Goal: Task Accomplishment & Management: Complete application form

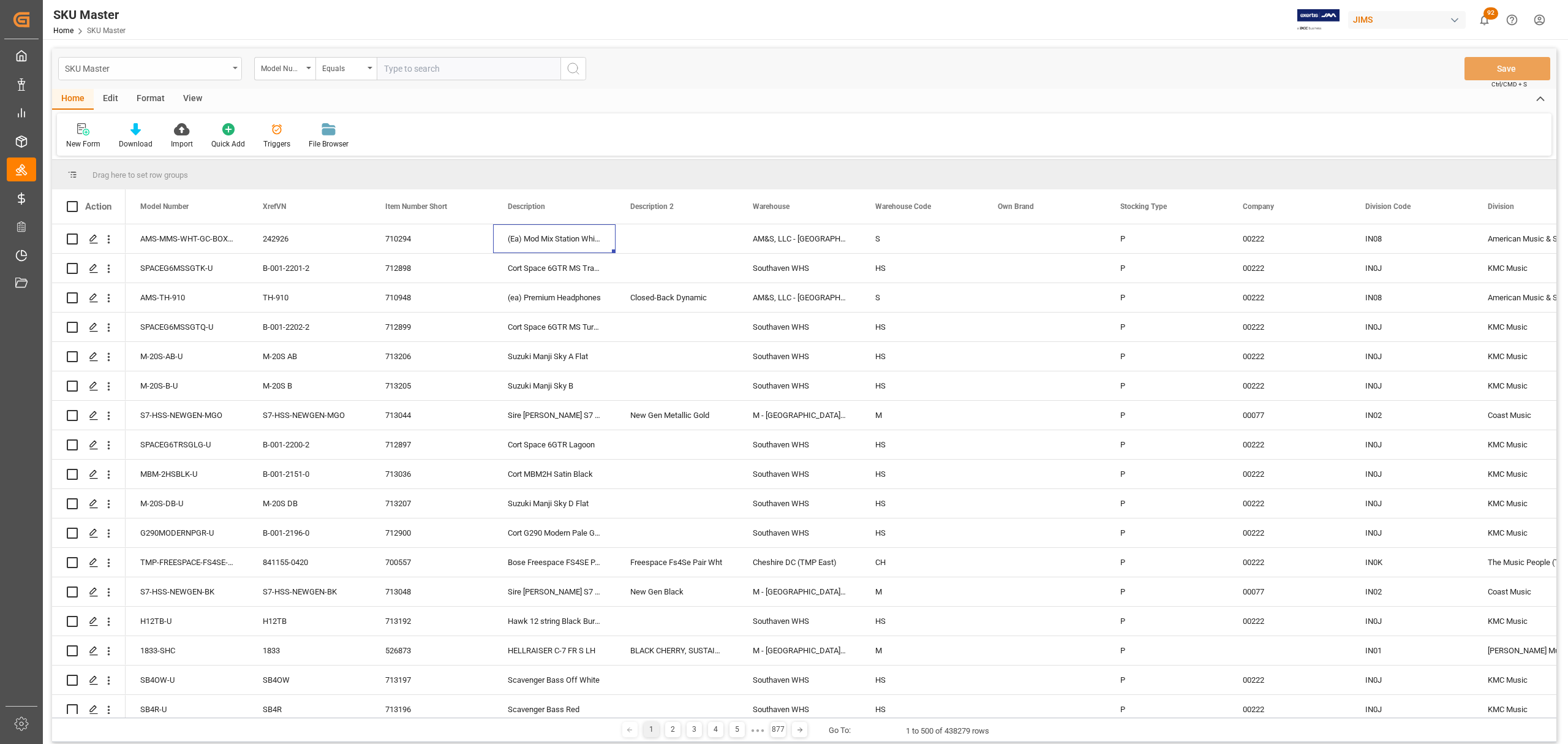
click at [231, 65] on div "SKU Master" at bounding box center [150, 68] width 184 height 23
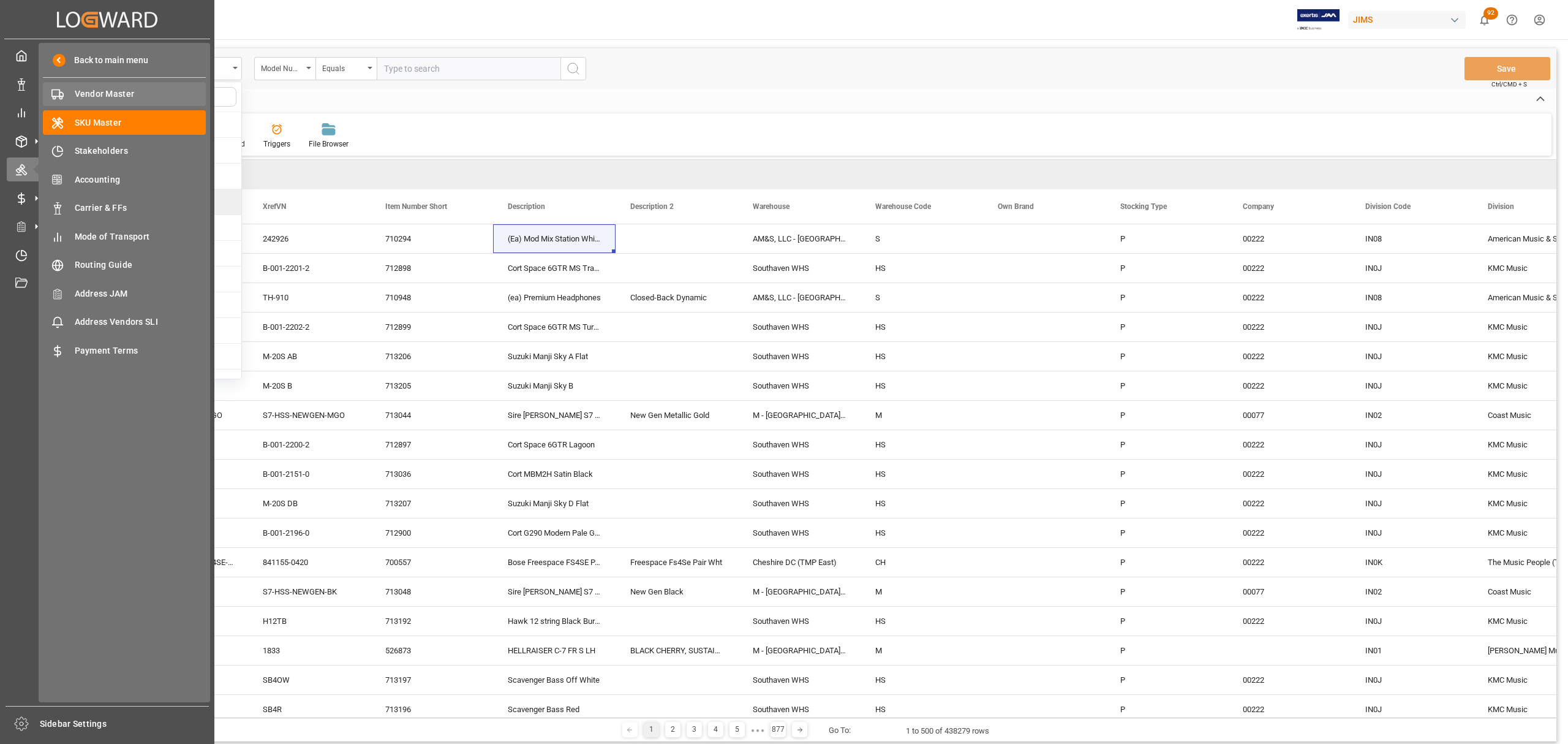
click at [93, 94] on span "Vendor Master" at bounding box center [140, 94] width 131 height 13
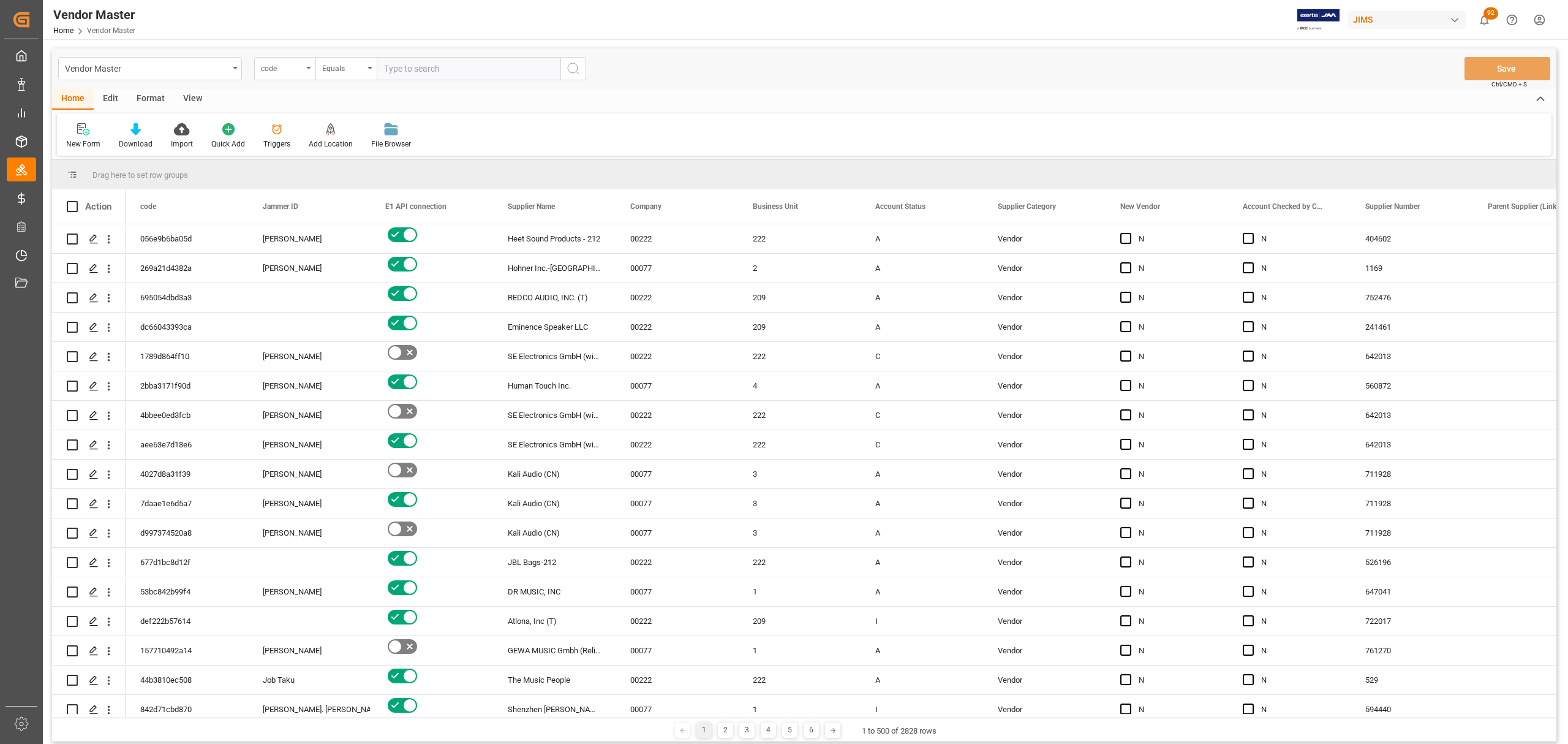
click at [312, 72] on div "code" at bounding box center [285, 68] width 62 height 23
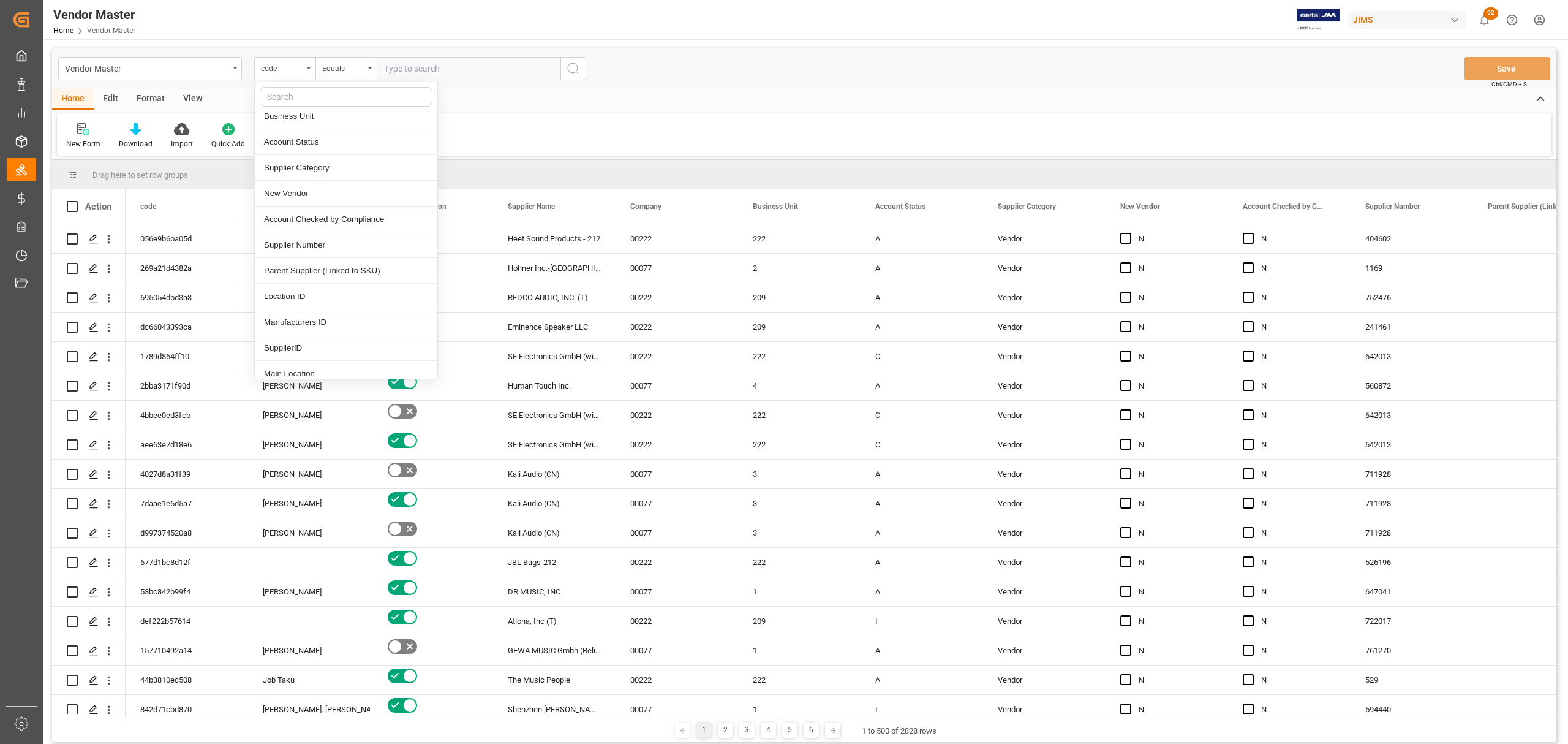
scroll to position [163, 0]
click at [324, 226] on div "Supplier Number" at bounding box center [346, 220] width 183 height 26
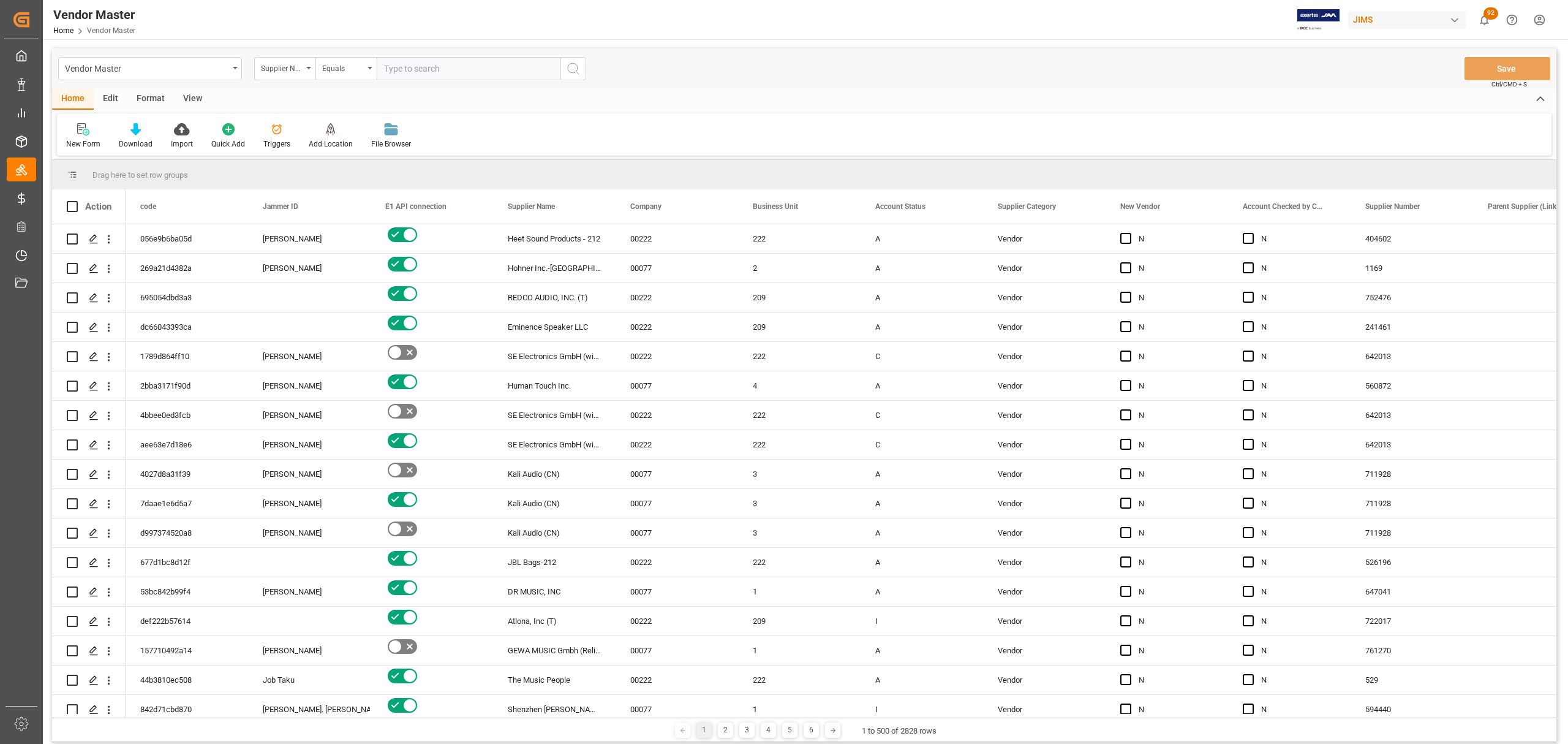
click at [435, 69] on input "text" at bounding box center [469, 68] width 184 height 23
paste input "663119"
type input "663119"
click at [574, 74] on icon "search button" at bounding box center [574, 69] width 15 height 15
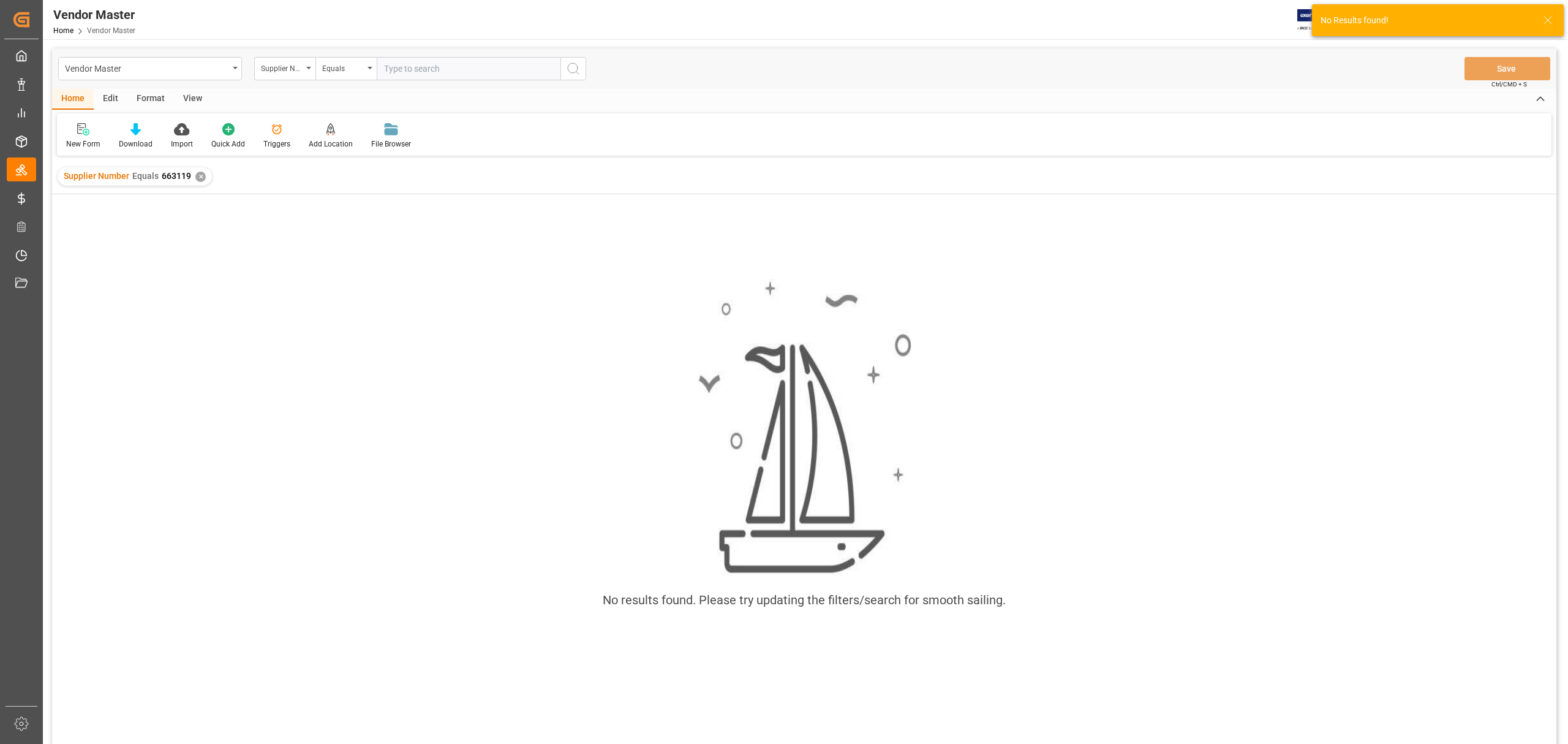
click at [196, 174] on div "✕" at bounding box center [200, 177] width 10 height 10
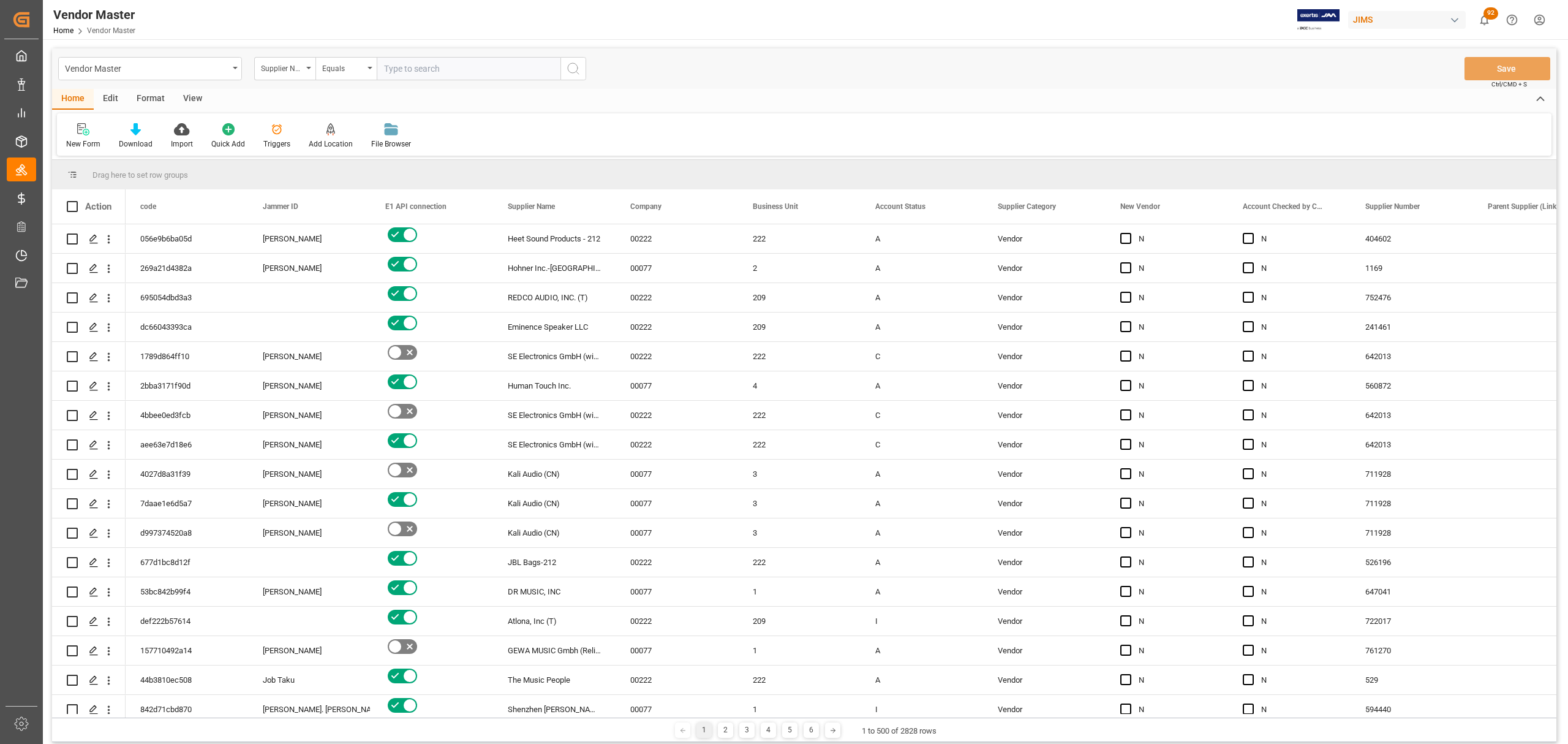
click at [408, 63] on input "text" at bounding box center [469, 68] width 184 height 23
click at [408, 67] on input "text" at bounding box center [469, 68] width 184 height 23
paste input "663119"
type input "663119"
click at [572, 74] on icon "search button" at bounding box center [574, 69] width 15 height 15
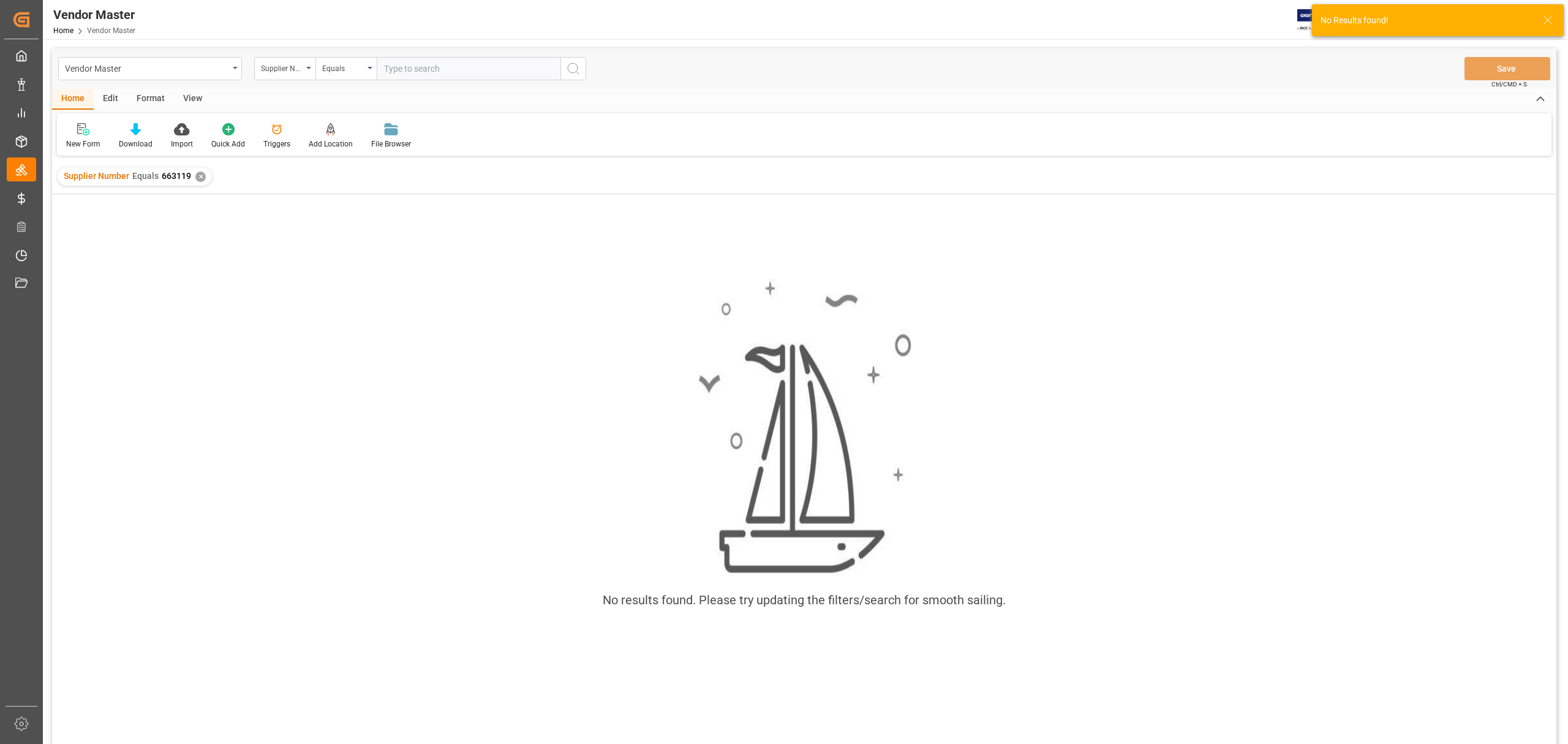
click at [196, 179] on div "✕" at bounding box center [200, 177] width 10 height 10
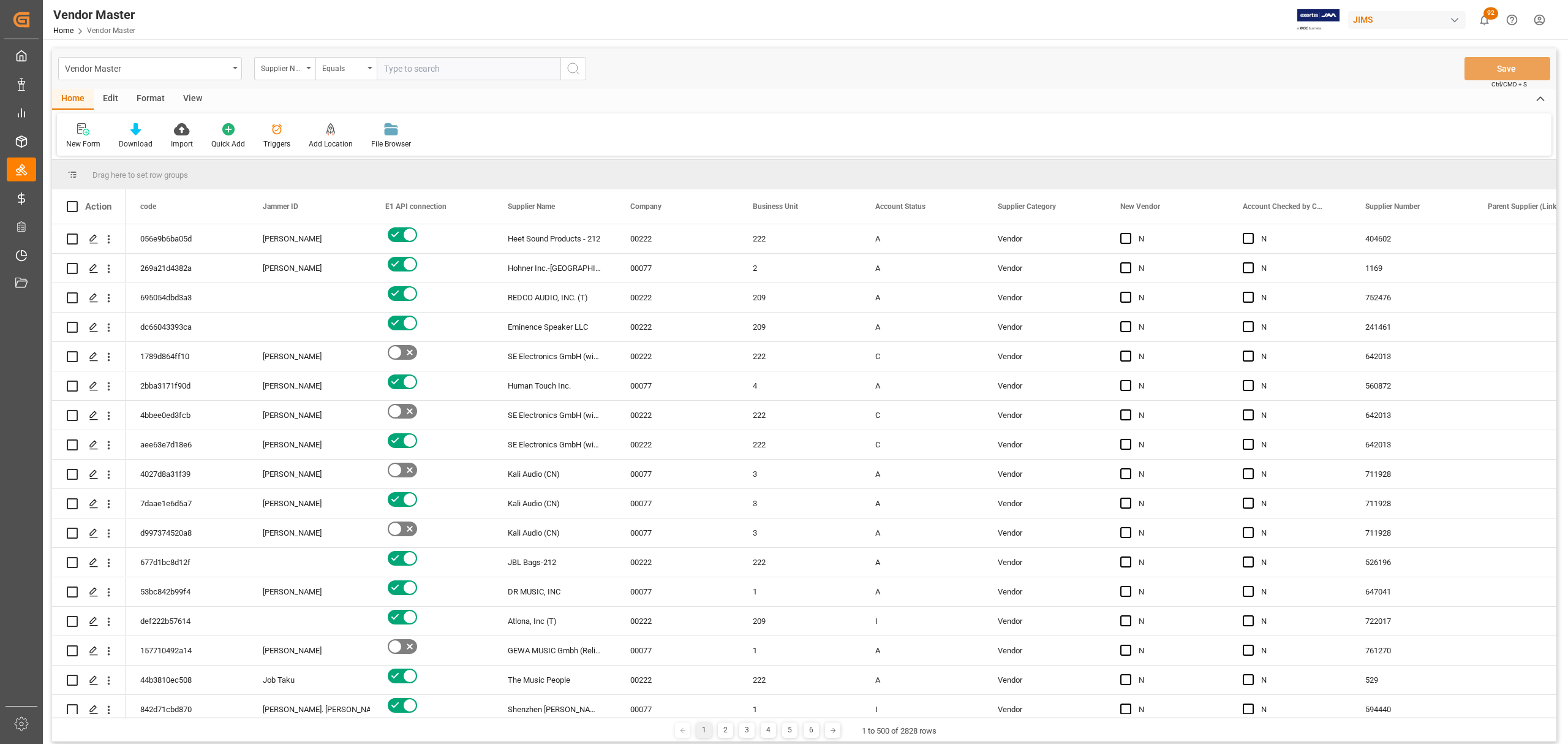
click at [468, 69] on input "text" at bounding box center [469, 68] width 184 height 23
paste input "173012"
type input "173012"
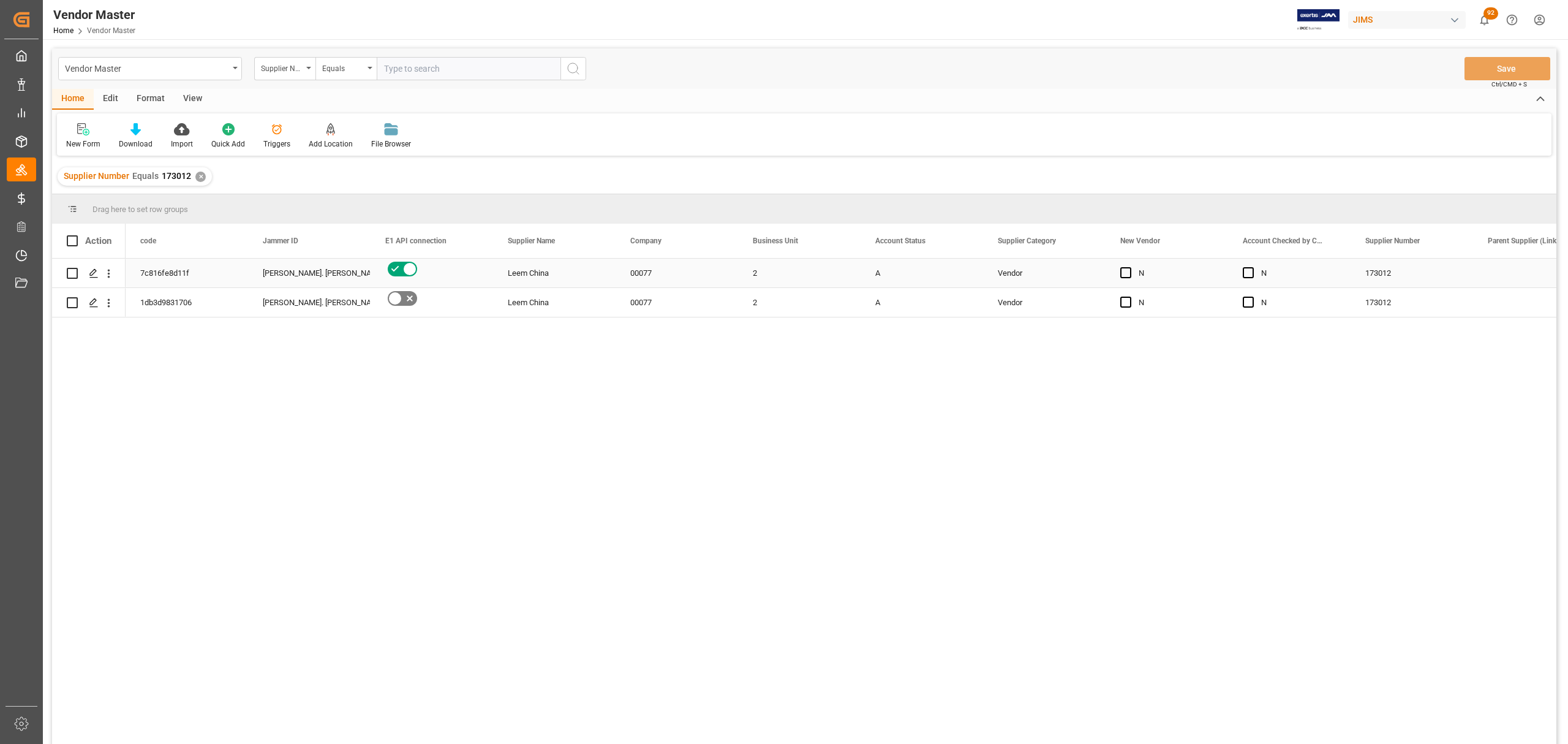
click at [926, 268] on div "A" at bounding box center [921, 273] width 93 height 29
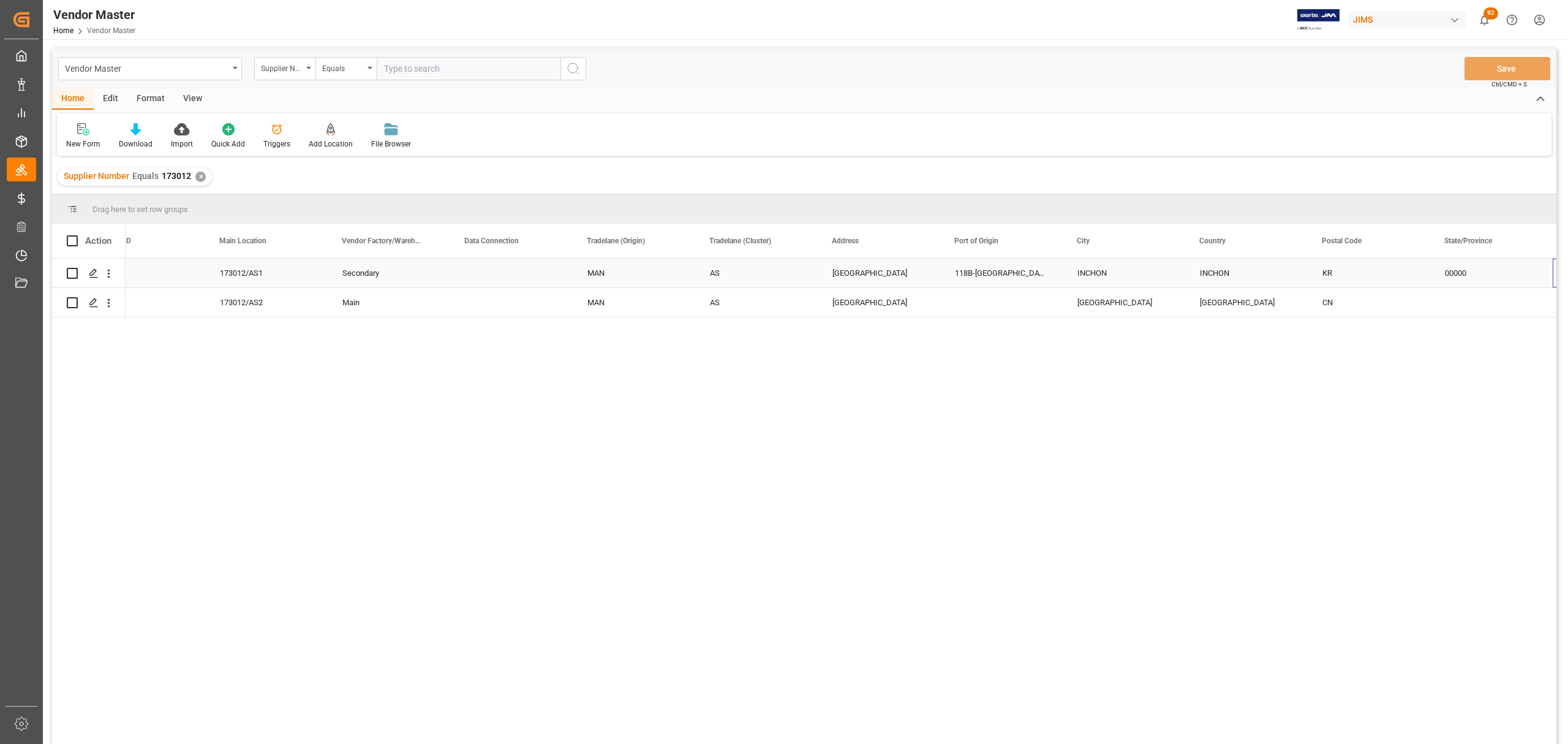
scroll to position [0, 1757]
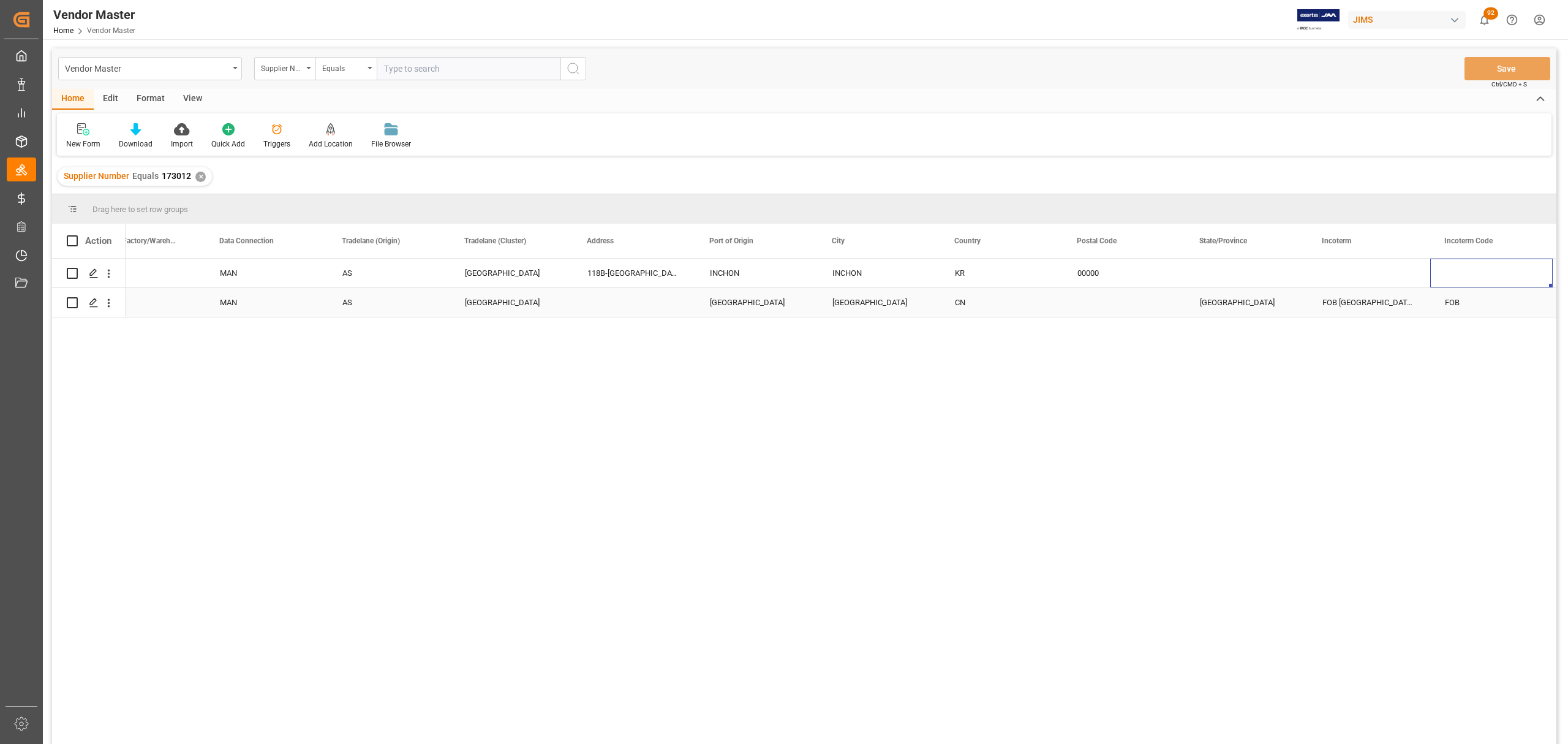
click at [638, 291] on div "Press SPACE to select this row." at bounding box center [633, 302] width 122 height 29
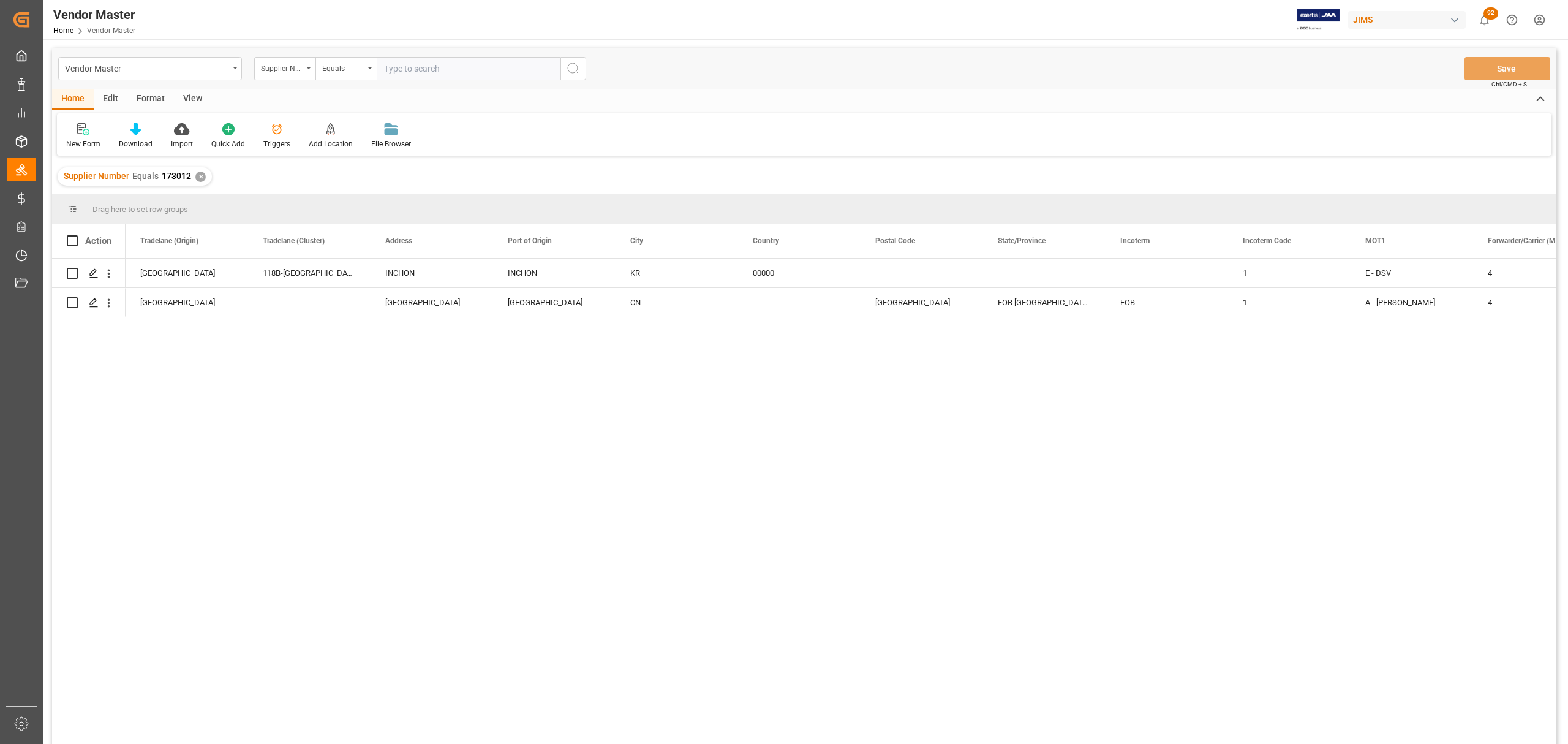
scroll to position [0, 2205]
click at [69, 302] on input "Press Space to toggle row selection (unchecked)" at bounding box center [73, 303] width 11 height 11
checkbox input "true"
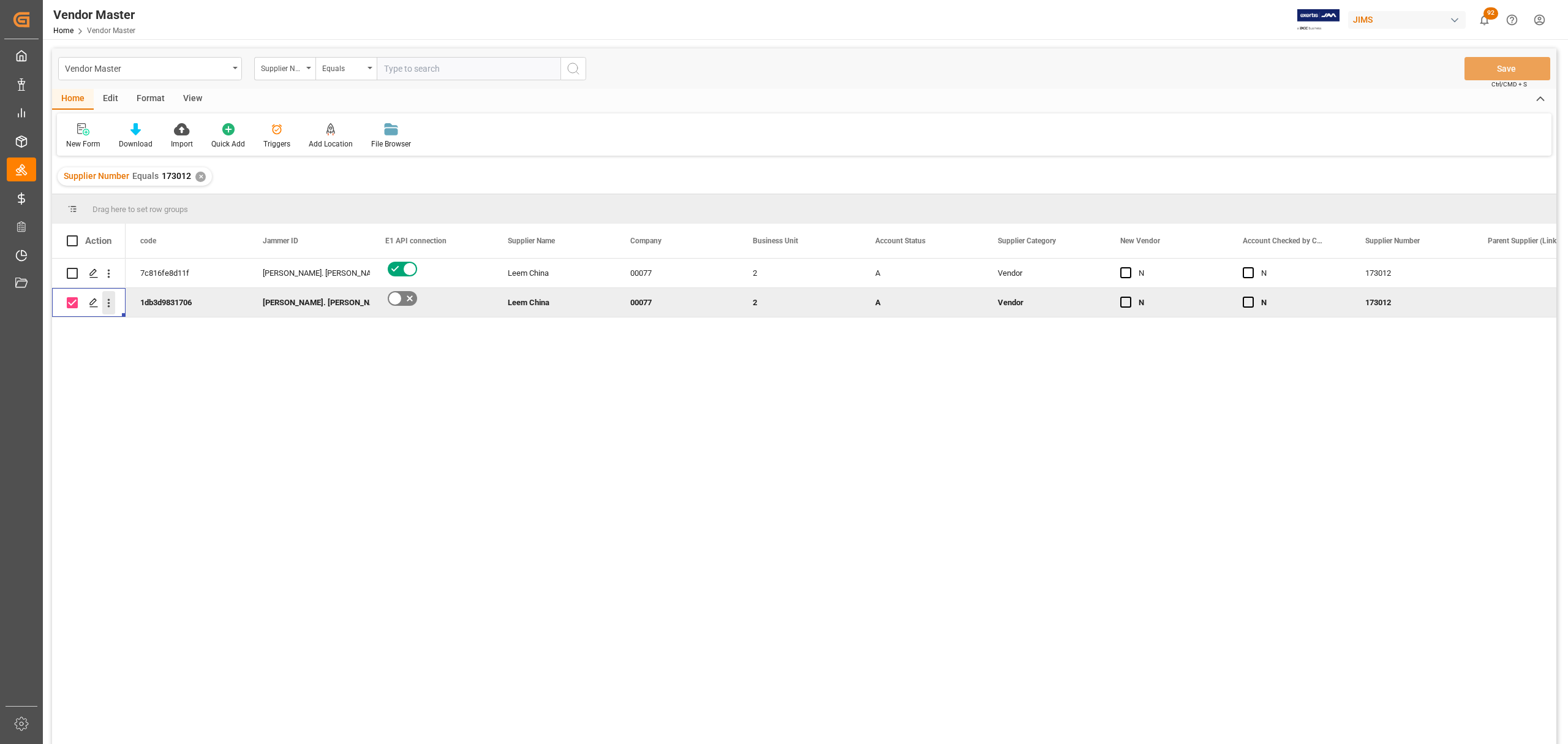
click at [107, 303] on icon "open menu" at bounding box center [108, 303] width 13 height 13
click at [187, 351] on span "Duplicate this row" at bounding box center [187, 353] width 113 height 11
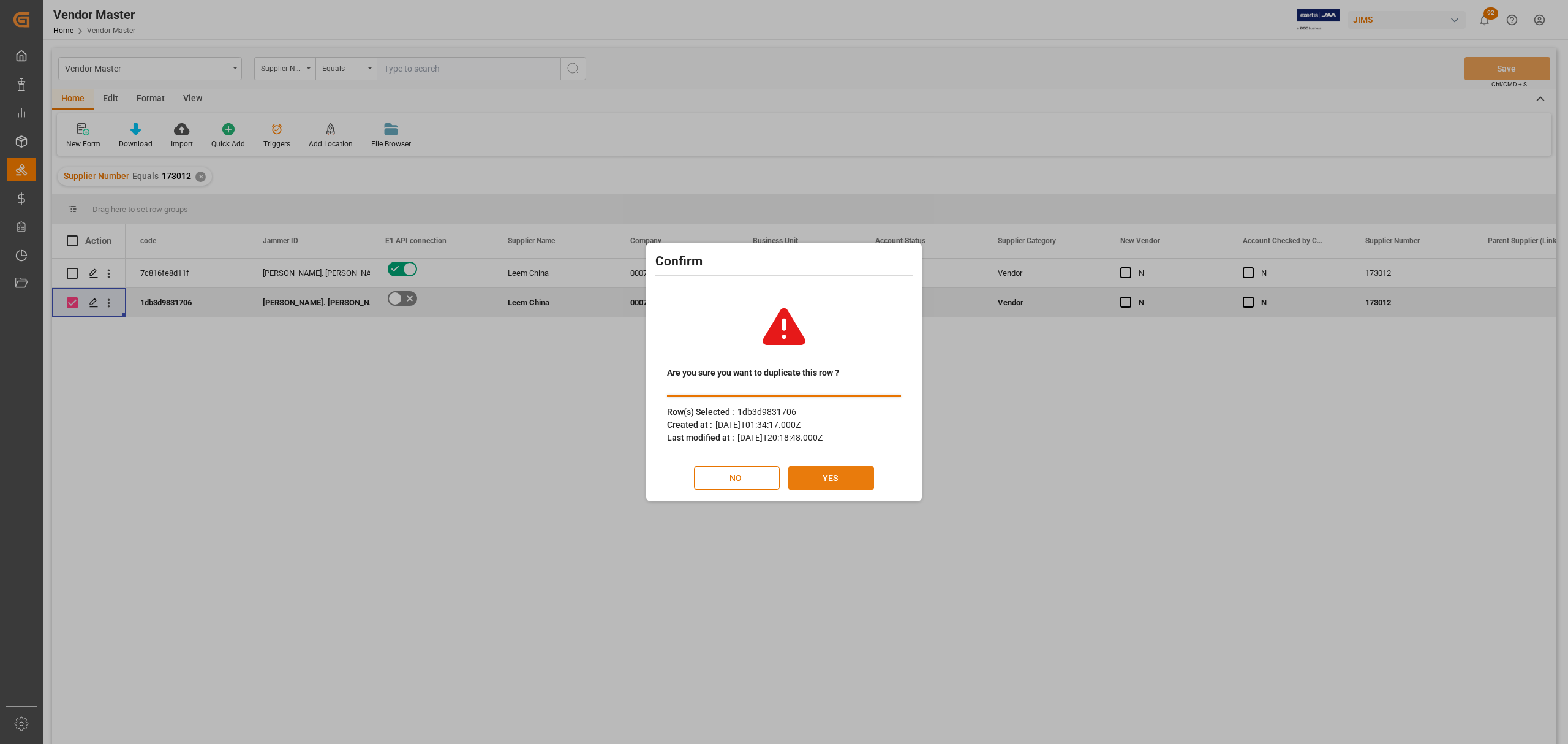
click at [812, 474] on button "YES" at bounding box center [831, 477] width 85 height 23
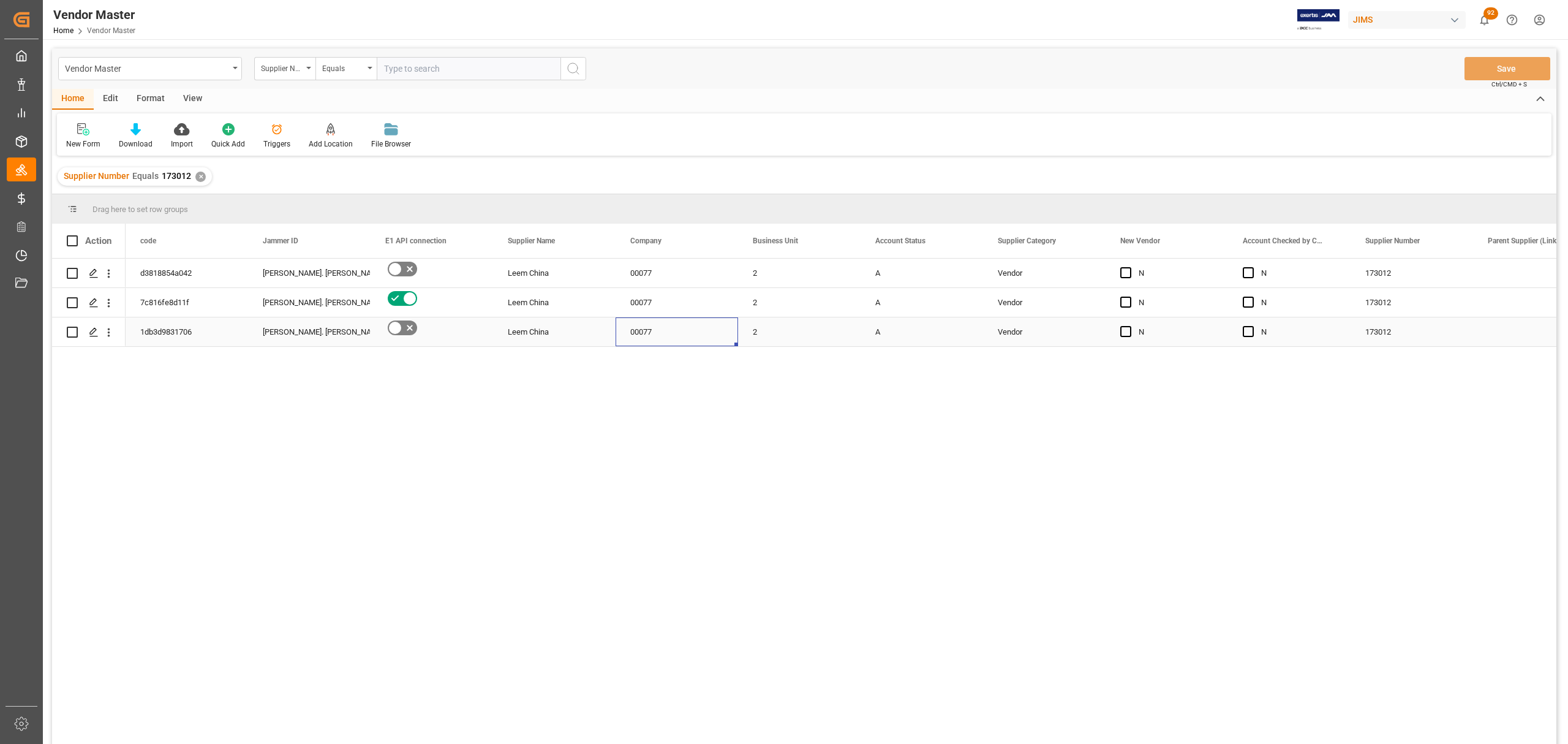
click at [654, 337] on div "00077" at bounding box center [676, 331] width 122 height 29
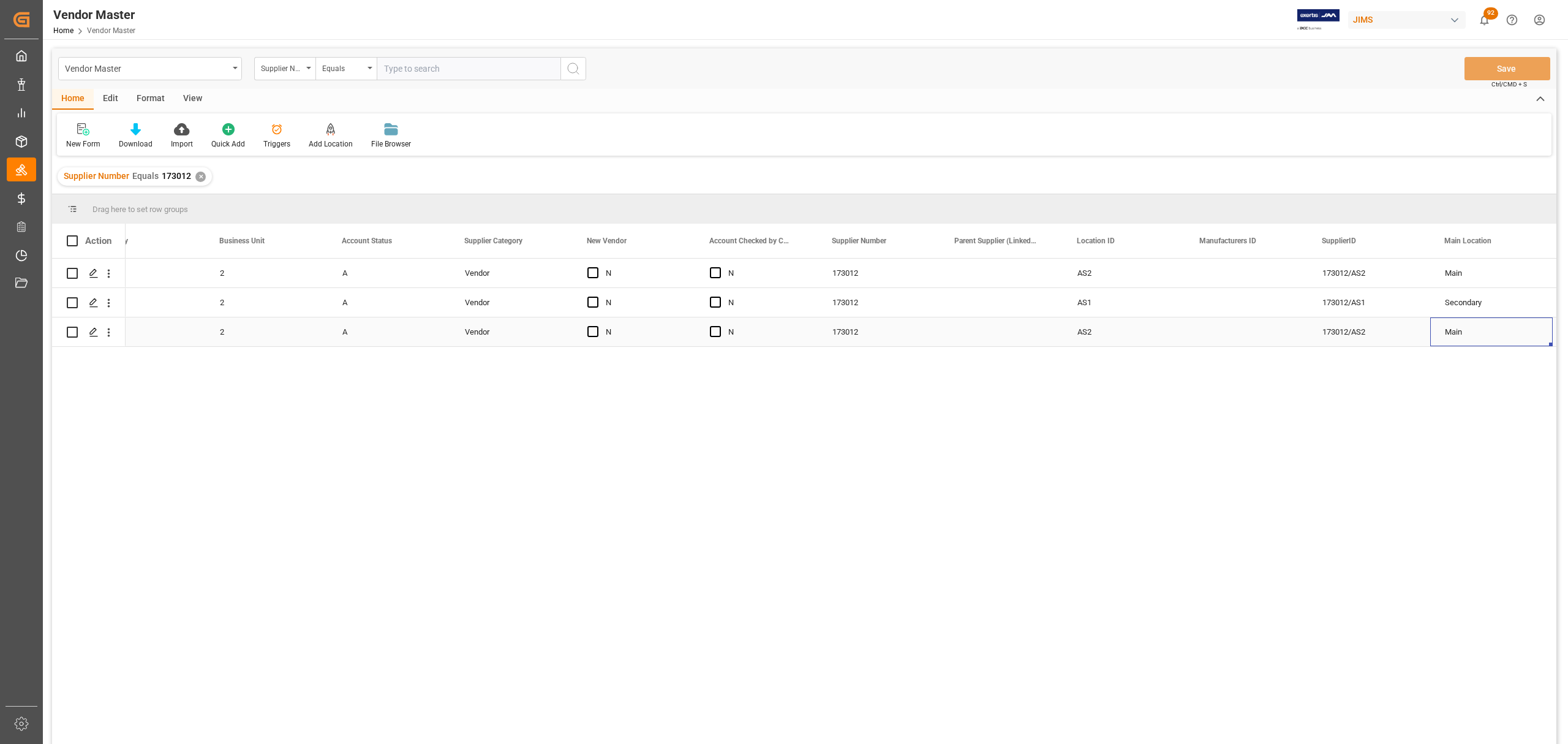
click at [1137, 334] on div "AS2" at bounding box center [1123, 331] width 122 height 29
click at [1120, 326] on input "AS2" at bounding box center [1124, 325] width 103 height 23
type input "AS3"
click at [1374, 335] on div "173012/AS2" at bounding box center [1369, 331] width 122 height 29
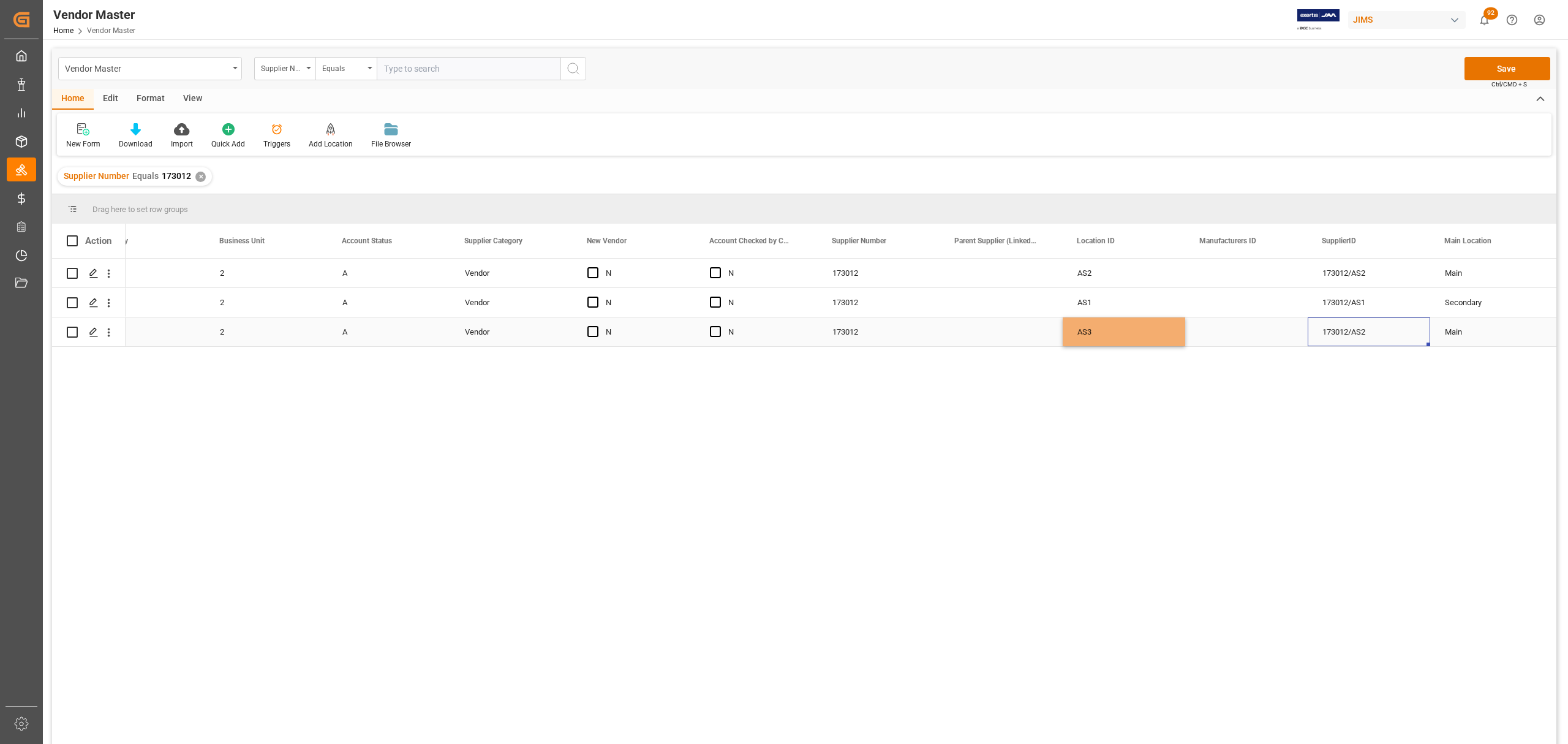
click at [1374, 335] on div "173012/AS2" at bounding box center [1369, 331] width 122 height 29
click at [1384, 334] on input "173012/AS2" at bounding box center [1369, 325] width 103 height 23
type input "173012/AS3"
click at [1463, 331] on div "Main" at bounding box center [1491, 332] width 93 height 29
click at [1142, 335] on div "AS3" at bounding box center [1123, 331] width 122 height 29
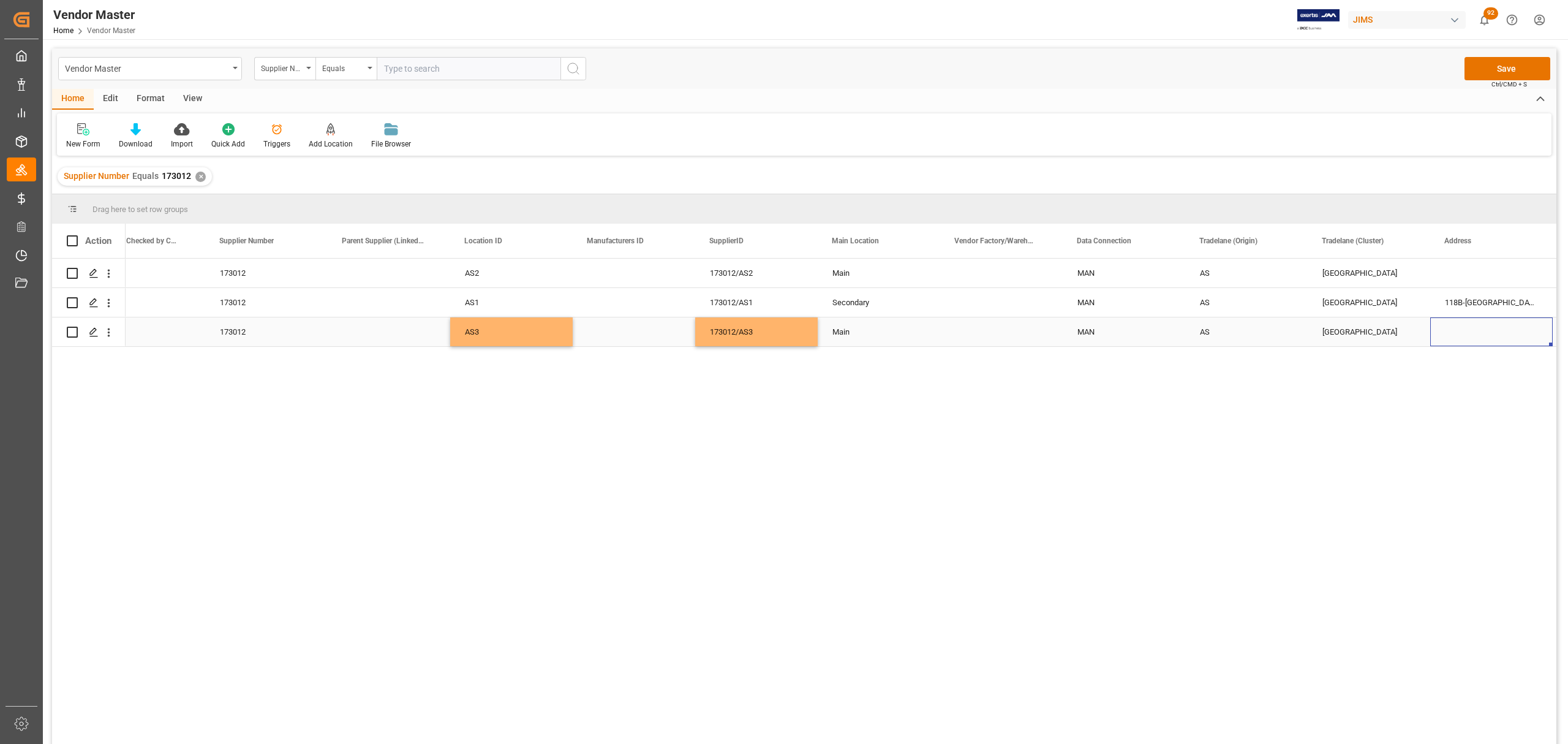
click at [879, 318] on div "Main" at bounding box center [879, 332] width 93 height 29
click at [881, 329] on div "Main" at bounding box center [879, 332] width 93 height 29
click at [917, 325] on polyline "open menu" at bounding box center [917, 326] width 7 height 4
click at [875, 408] on div "Secondary" at bounding box center [879, 402] width 102 height 43
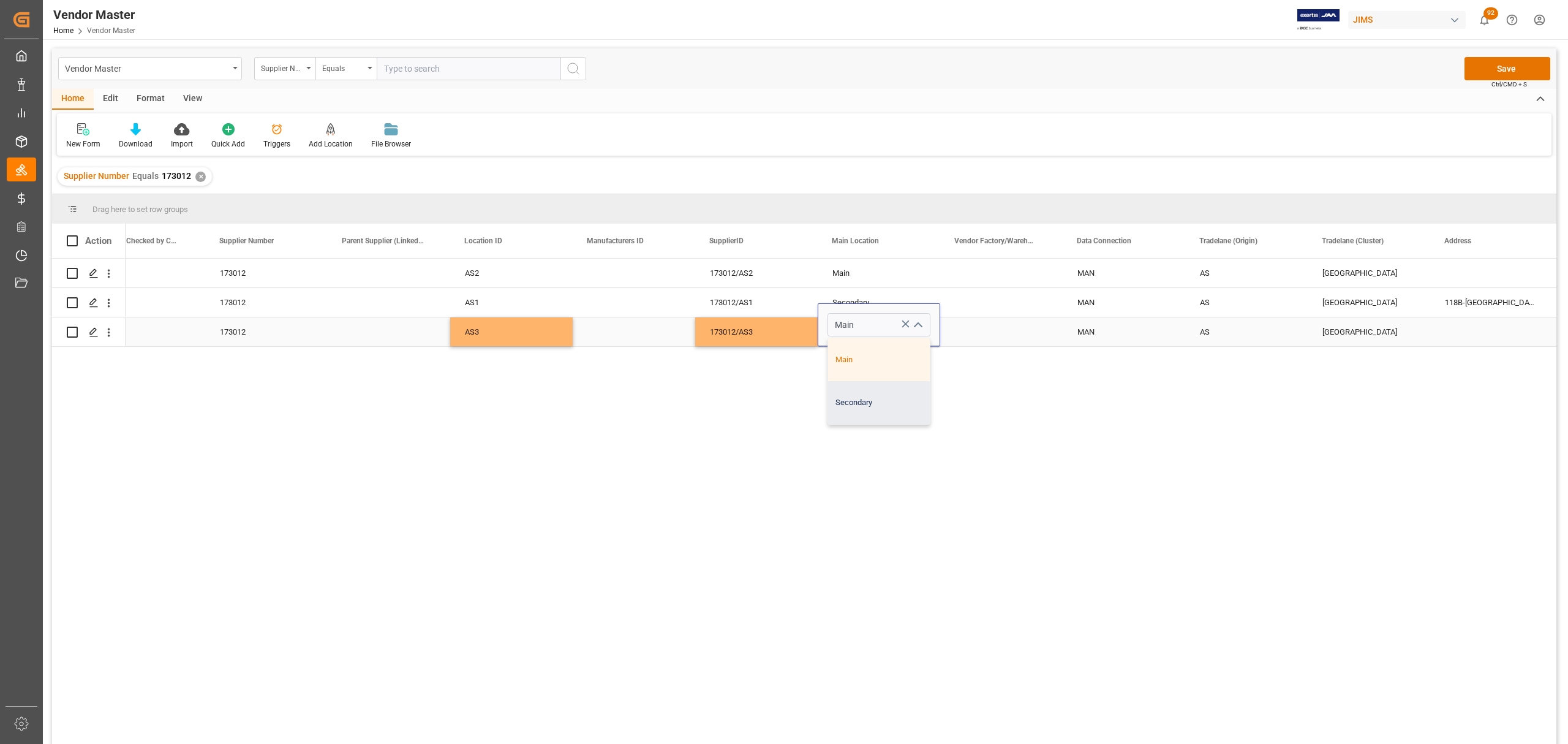
type input "Secondary"
click at [1098, 331] on div "MAN" at bounding box center [1123, 332] width 93 height 29
click at [1115, 305] on div "MAN" at bounding box center [1123, 303] width 93 height 29
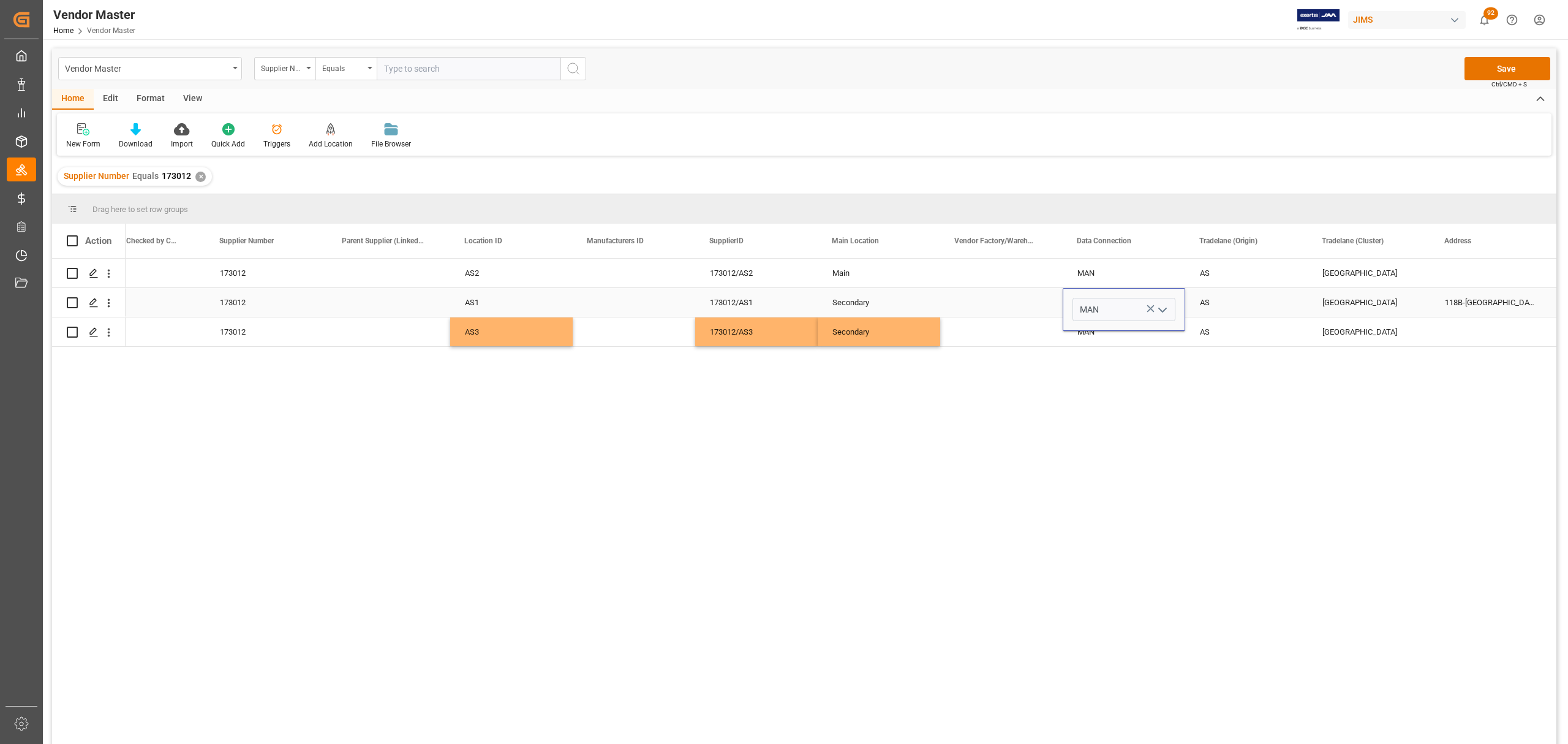
click at [1167, 310] on icon "open menu" at bounding box center [1163, 310] width 15 height 15
click at [1120, 346] on div "API" at bounding box center [1123, 344] width 102 height 43
type input "API"
click at [997, 329] on div "Press SPACE to select this row." at bounding box center [1001, 331] width 122 height 29
click at [1097, 329] on div "MAN" at bounding box center [1123, 332] width 93 height 29
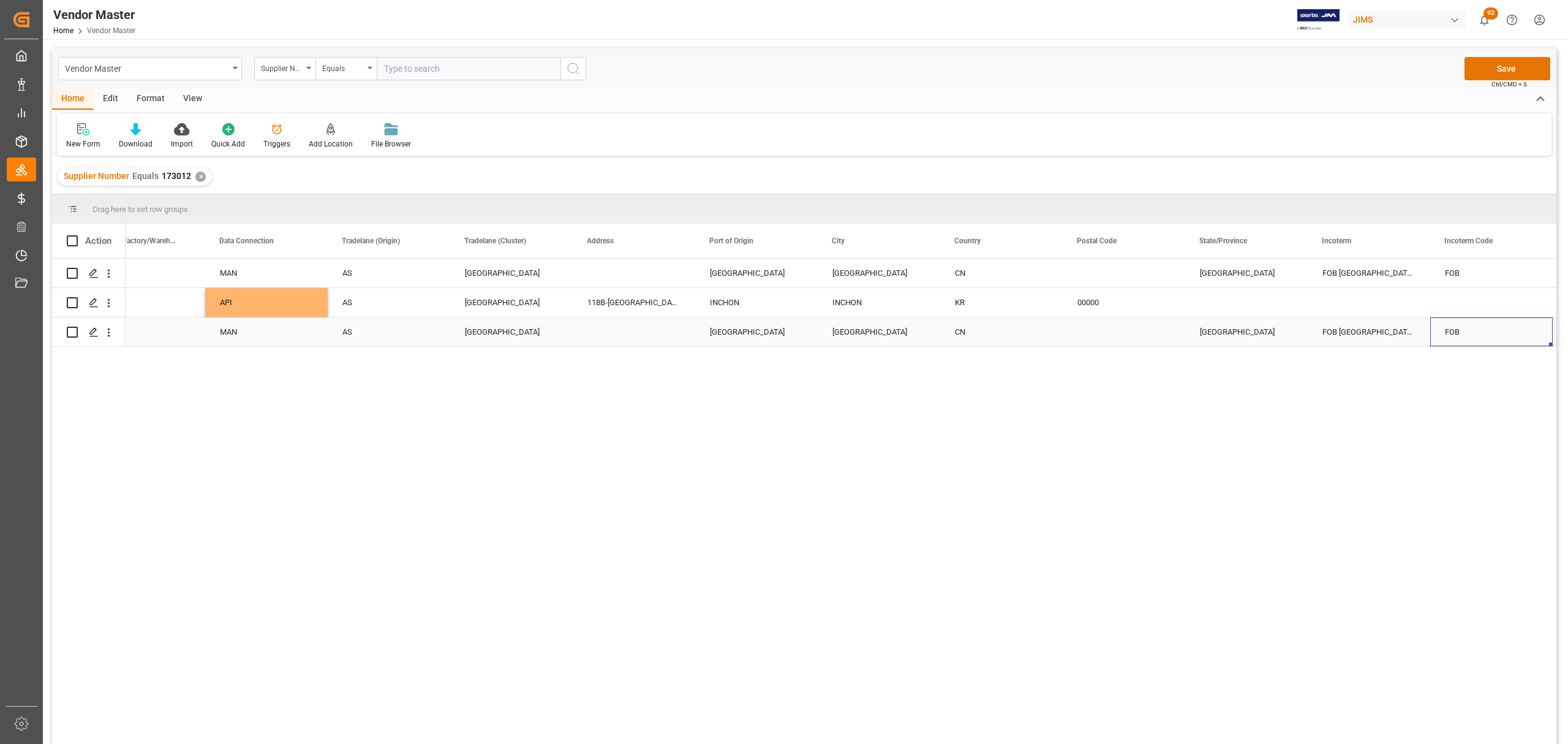
click at [163, 335] on div "Press SPACE to select this row." at bounding box center [143, 331] width 122 height 29
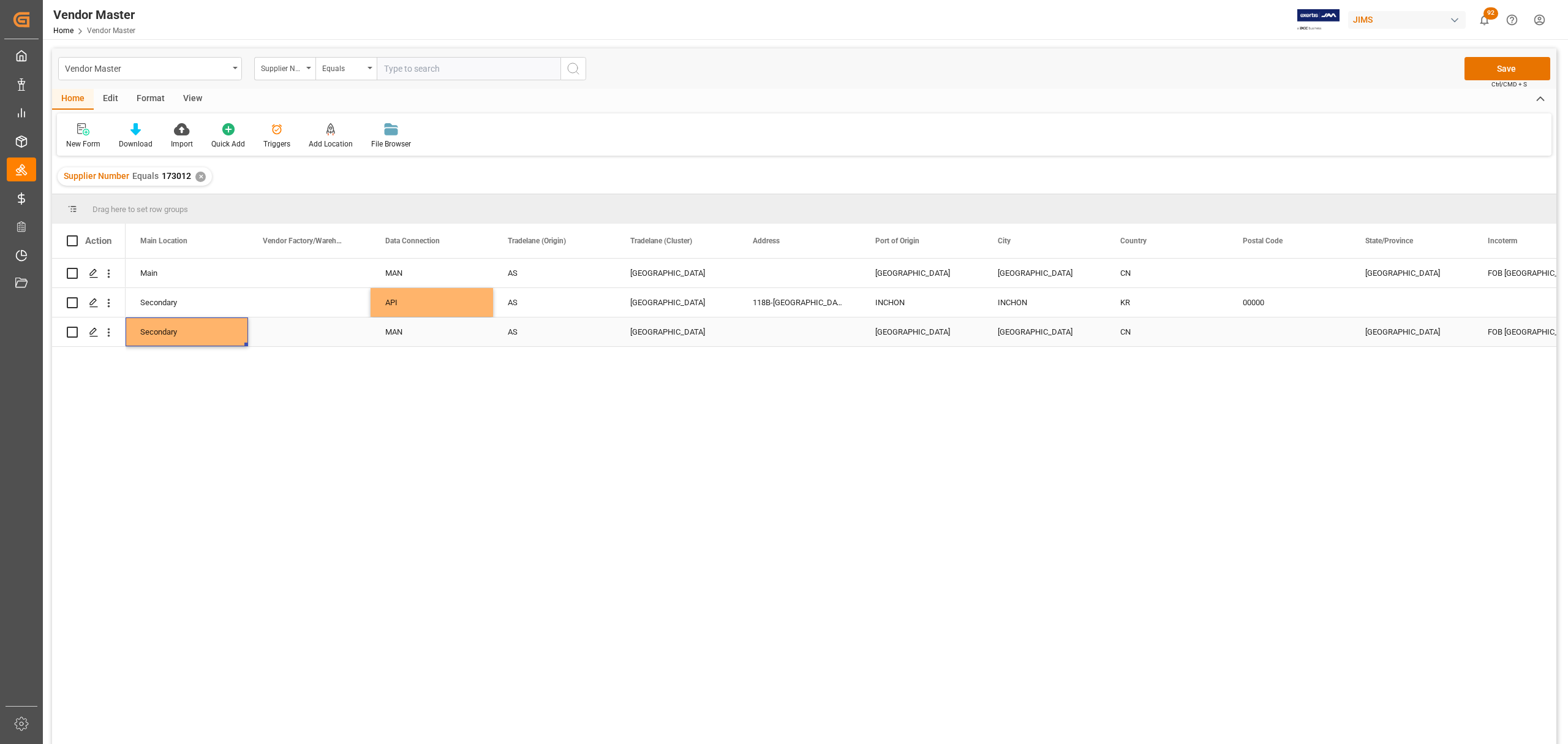
click at [290, 325] on div "Press SPACE to select this row." at bounding box center [309, 331] width 122 height 29
click at [307, 331] on div "Press SPACE to select this row." at bounding box center [309, 331] width 122 height 29
click at [302, 323] on input "Press SPACE to select this row." at bounding box center [310, 325] width 103 height 23
paste input "Leem Products Co.,Ltd."
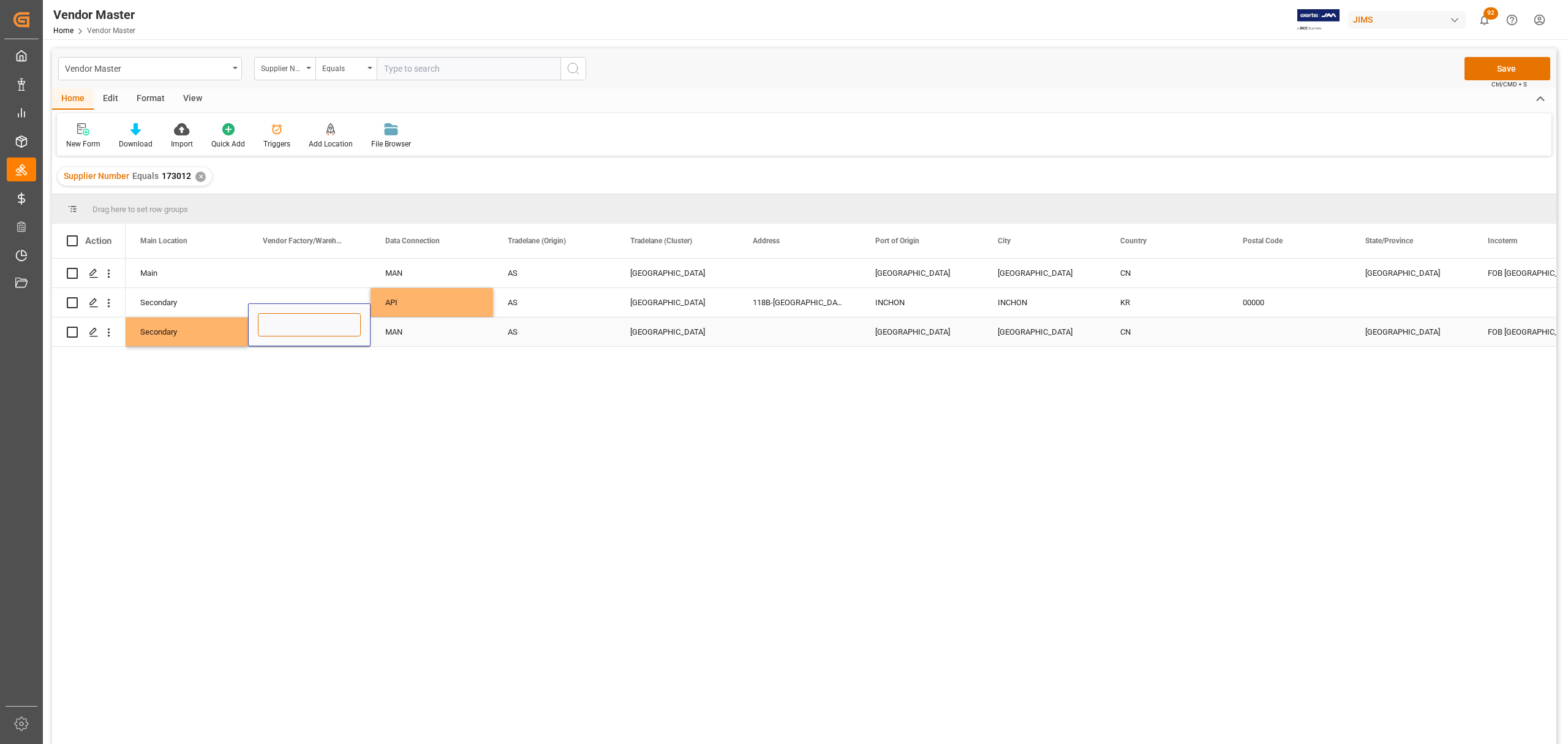
type input "Leem Products Co.,Ltd."
click at [424, 330] on div "MAN" at bounding box center [431, 332] width 93 height 29
click at [795, 325] on div "Press SPACE to select this row." at bounding box center [799, 331] width 122 height 29
click at [785, 335] on div "Press SPACE to select this row." at bounding box center [799, 331] width 122 height 29
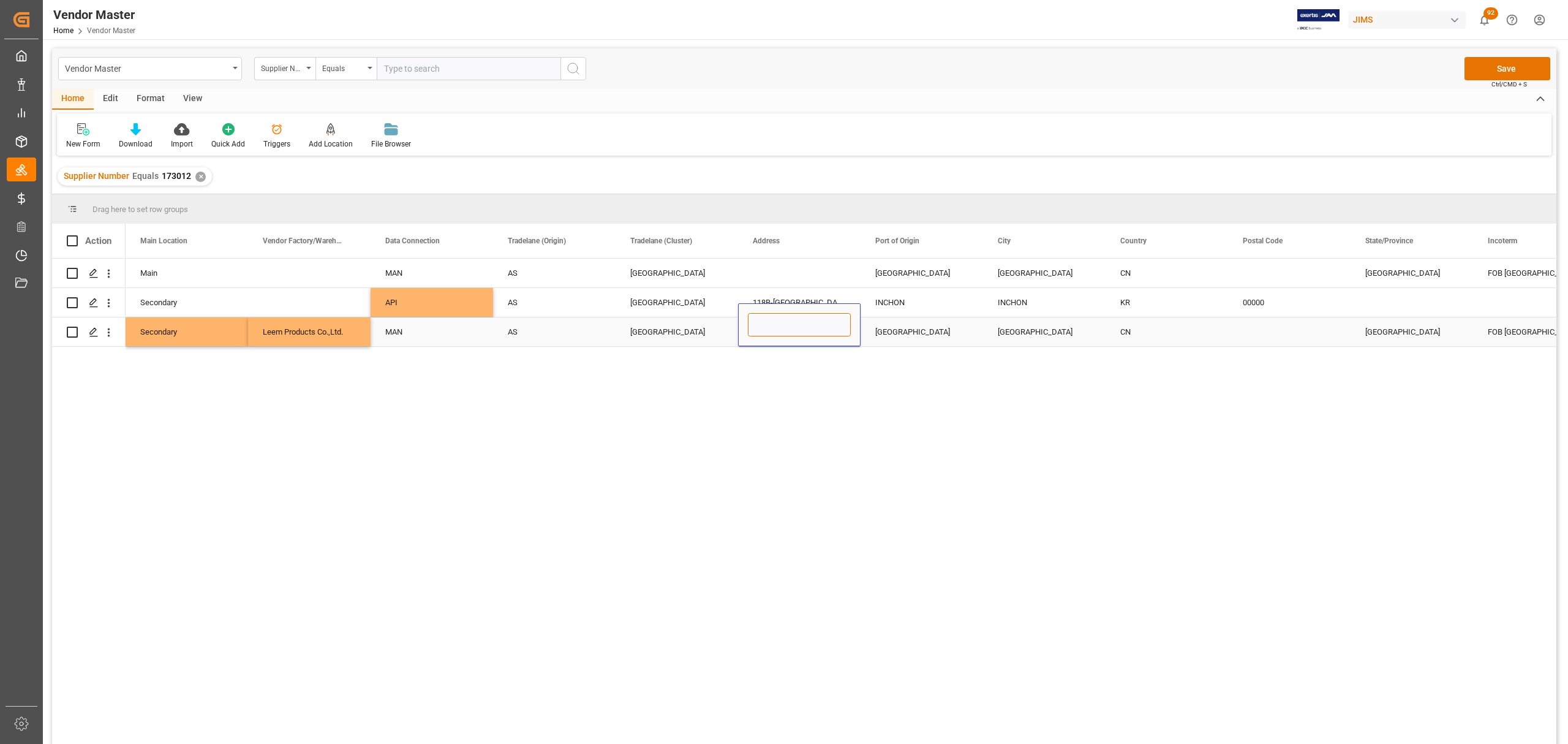
click at [785, 330] on input "Press SPACE to select this row." at bounding box center [800, 325] width 103 height 23
paste input "[PERSON_NAME][GEOGRAPHIC_DATA], [GEOGRAPHIC_DATA]"
type input "[PERSON_NAME][GEOGRAPHIC_DATA], [GEOGRAPHIC_DATA]"
click at [898, 331] on div "[GEOGRAPHIC_DATA]" at bounding box center [921, 331] width 122 height 29
click at [910, 332] on div "[GEOGRAPHIC_DATA]" at bounding box center [921, 331] width 122 height 29
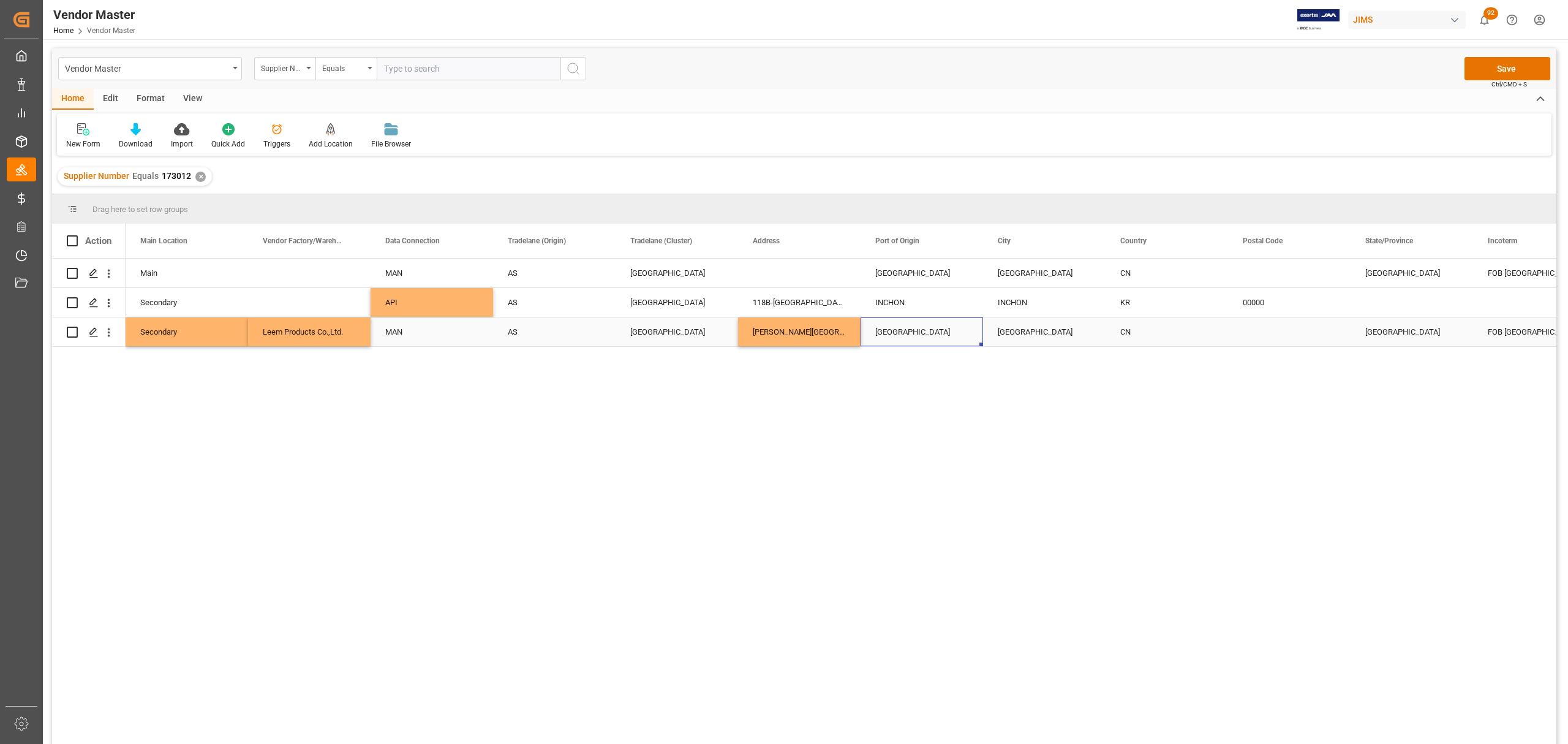
click at [910, 332] on div "[GEOGRAPHIC_DATA]" at bounding box center [921, 331] width 122 height 29
click at [917, 329] on input "[GEOGRAPHIC_DATA]" at bounding box center [922, 325] width 103 height 23
paste input "[GEOGRAPHIC_DATA]"
type input "[GEOGRAPHIC_DATA]"
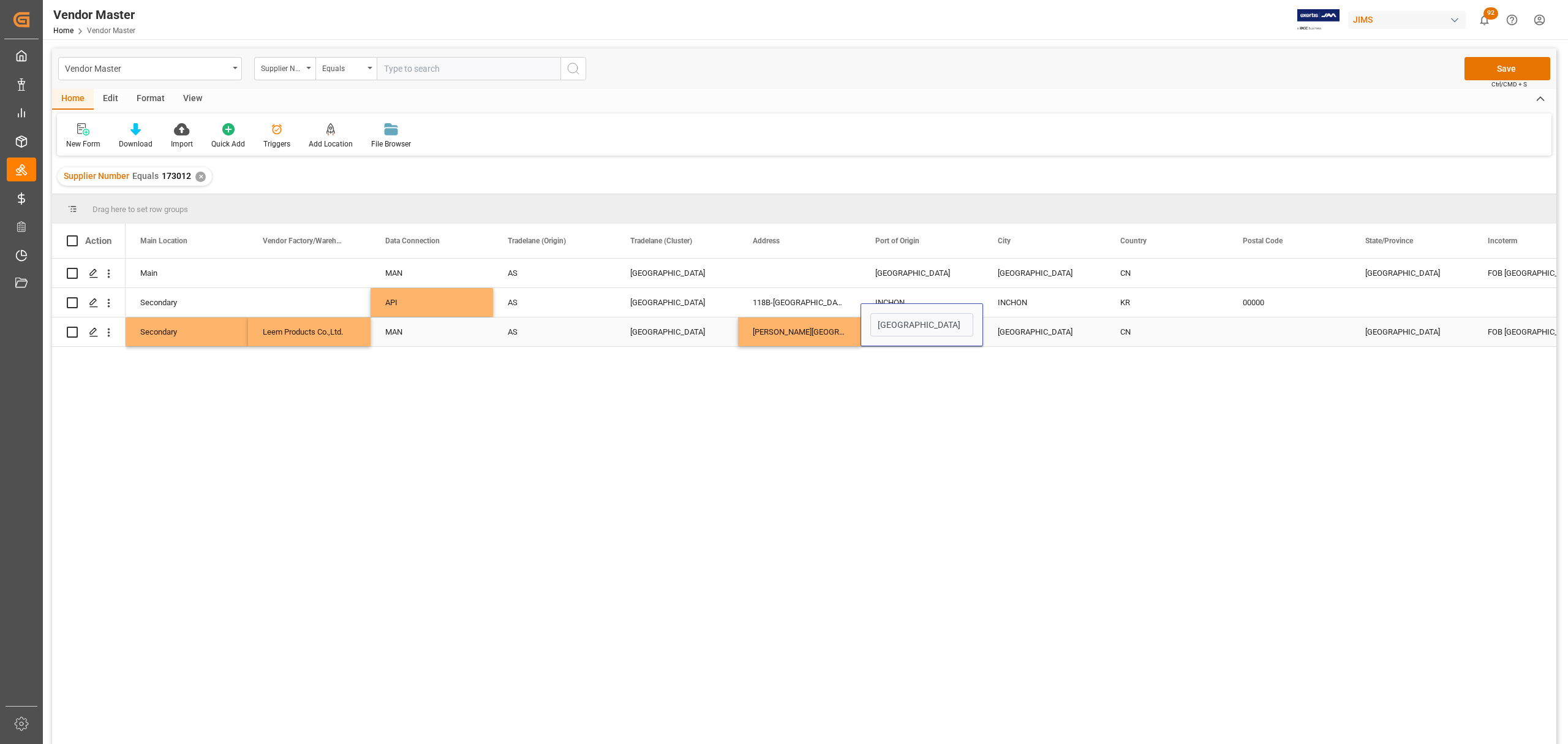
click at [1029, 326] on div "[GEOGRAPHIC_DATA]" at bounding box center [1044, 331] width 122 height 29
click at [1029, 326] on input "[GEOGRAPHIC_DATA]" at bounding box center [1044, 325] width 103 height 23
paste input "[GEOGRAPHIC_DATA]"
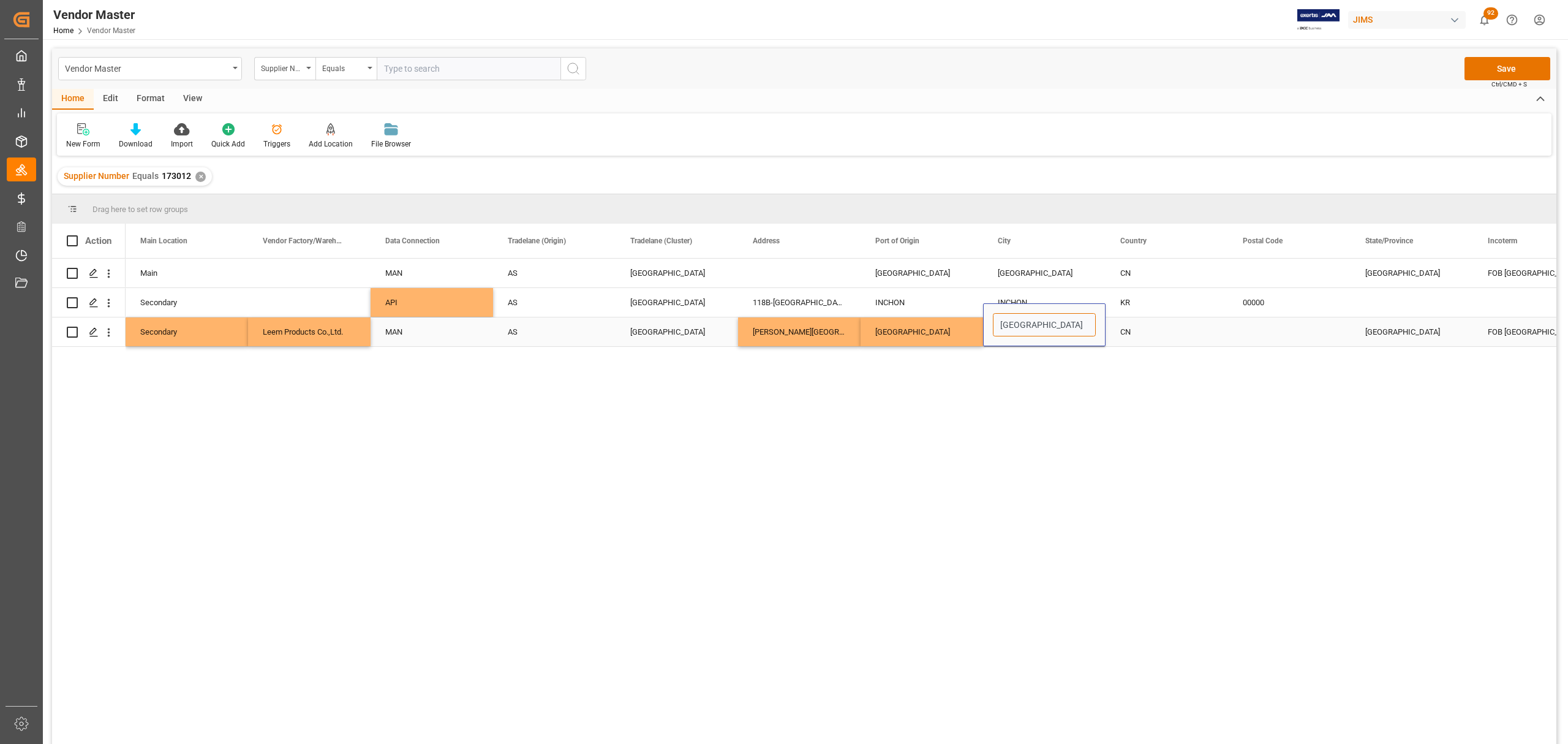
type input "[GEOGRAPHIC_DATA]"
click at [1145, 328] on div "CN" at bounding box center [1166, 332] width 93 height 29
click at [1381, 331] on div "[GEOGRAPHIC_DATA]" at bounding box center [1411, 331] width 122 height 29
click at [1387, 326] on input "[GEOGRAPHIC_DATA]" at bounding box center [1412, 325] width 103 height 23
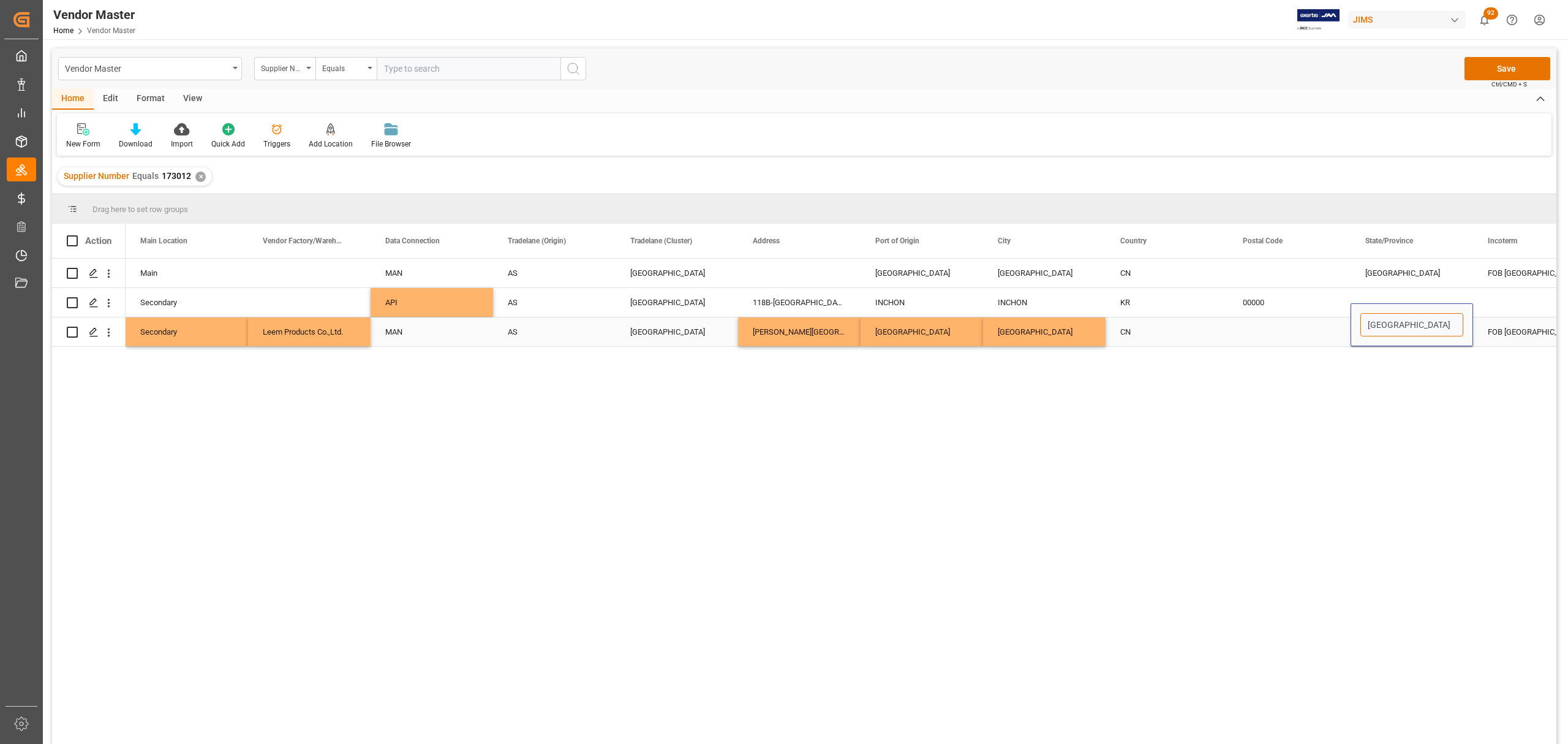
click at [1387, 326] on input "[GEOGRAPHIC_DATA]" at bounding box center [1412, 325] width 103 height 23
paste input "Jiangsu"
type input "Jiangsu"
click at [1517, 329] on div "FOB [GEOGRAPHIC_DATA] CN" at bounding box center [1534, 331] width 122 height 29
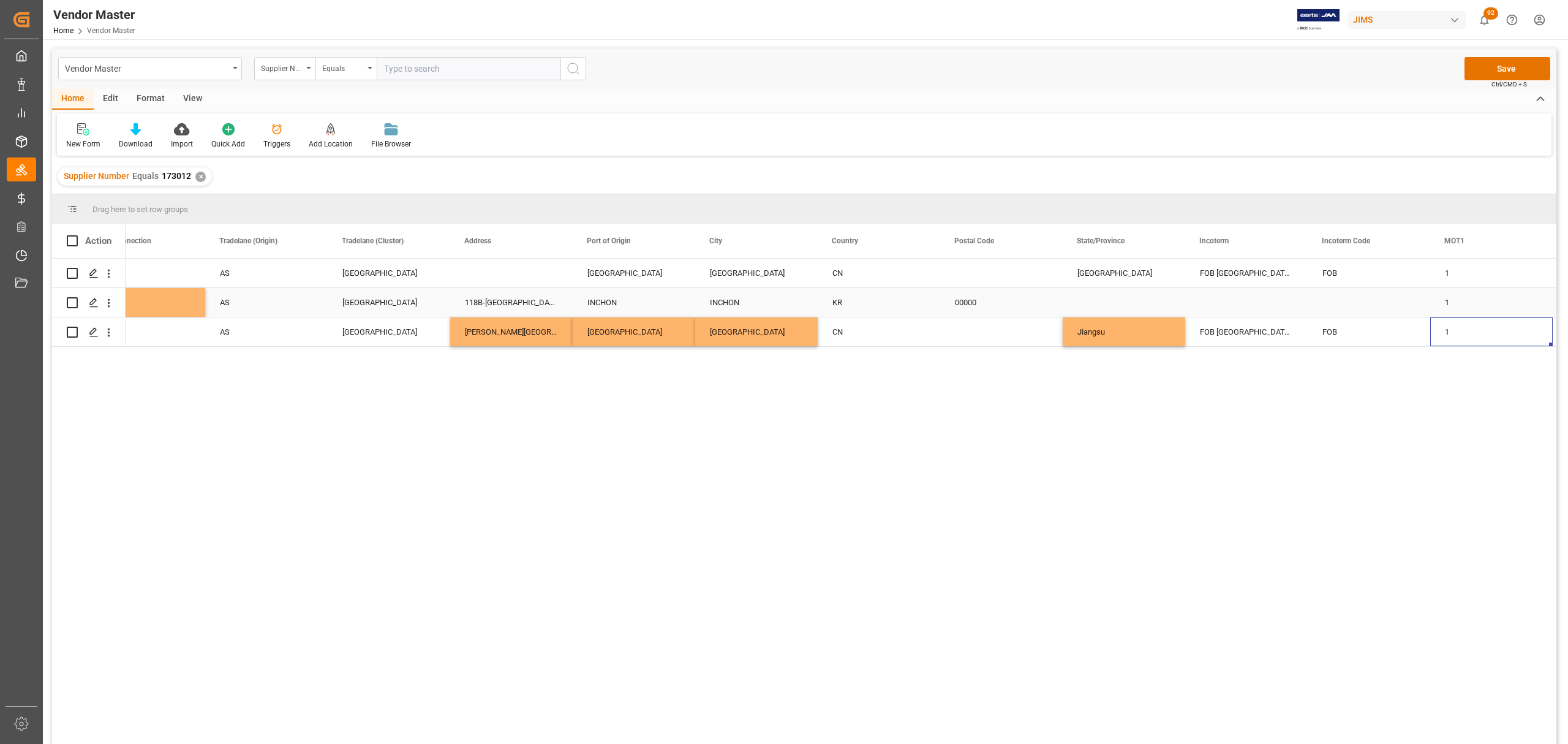
scroll to position [0, 2248]
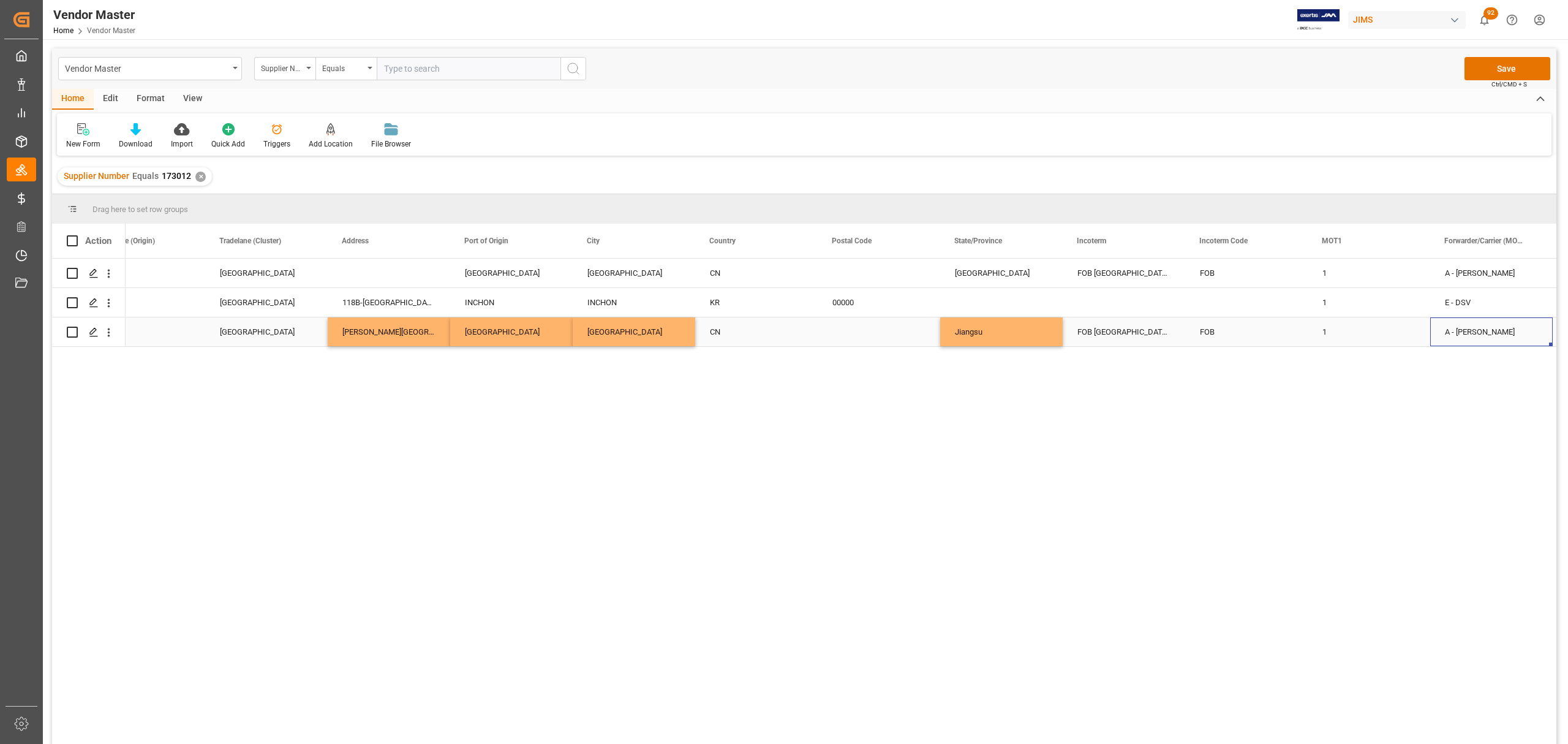
click at [1128, 327] on div "FOB [GEOGRAPHIC_DATA] CN" at bounding box center [1123, 331] width 122 height 29
click at [1125, 327] on input "FOB [GEOGRAPHIC_DATA] CN" at bounding box center [1124, 325] width 103 height 23
drag, startPoint x: 1134, startPoint y: 324, endPoint x: 1098, endPoint y: 326, distance: 36.1
click at [1098, 326] on input "FOB [GEOGRAPHIC_DATA] CN" at bounding box center [1124, 325] width 103 height 23
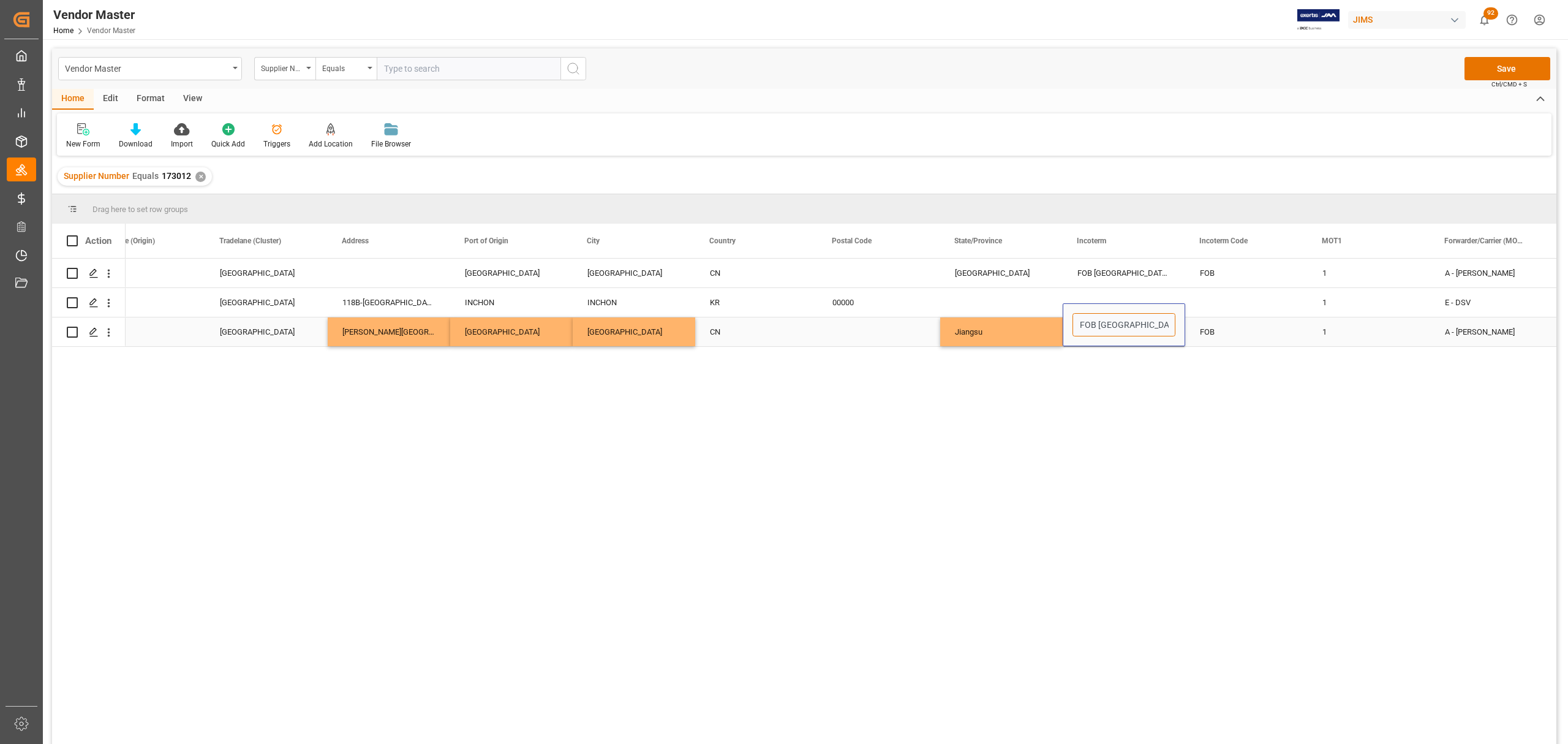
type input "FOB CN"
click at [486, 329] on div "[GEOGRAPHIC_DATA]" at bounding box center [511, 331] width 122 height 29
click at [1150, 329] on div "FOB CN" at bounding box center [1123, 331] width 122 height 29
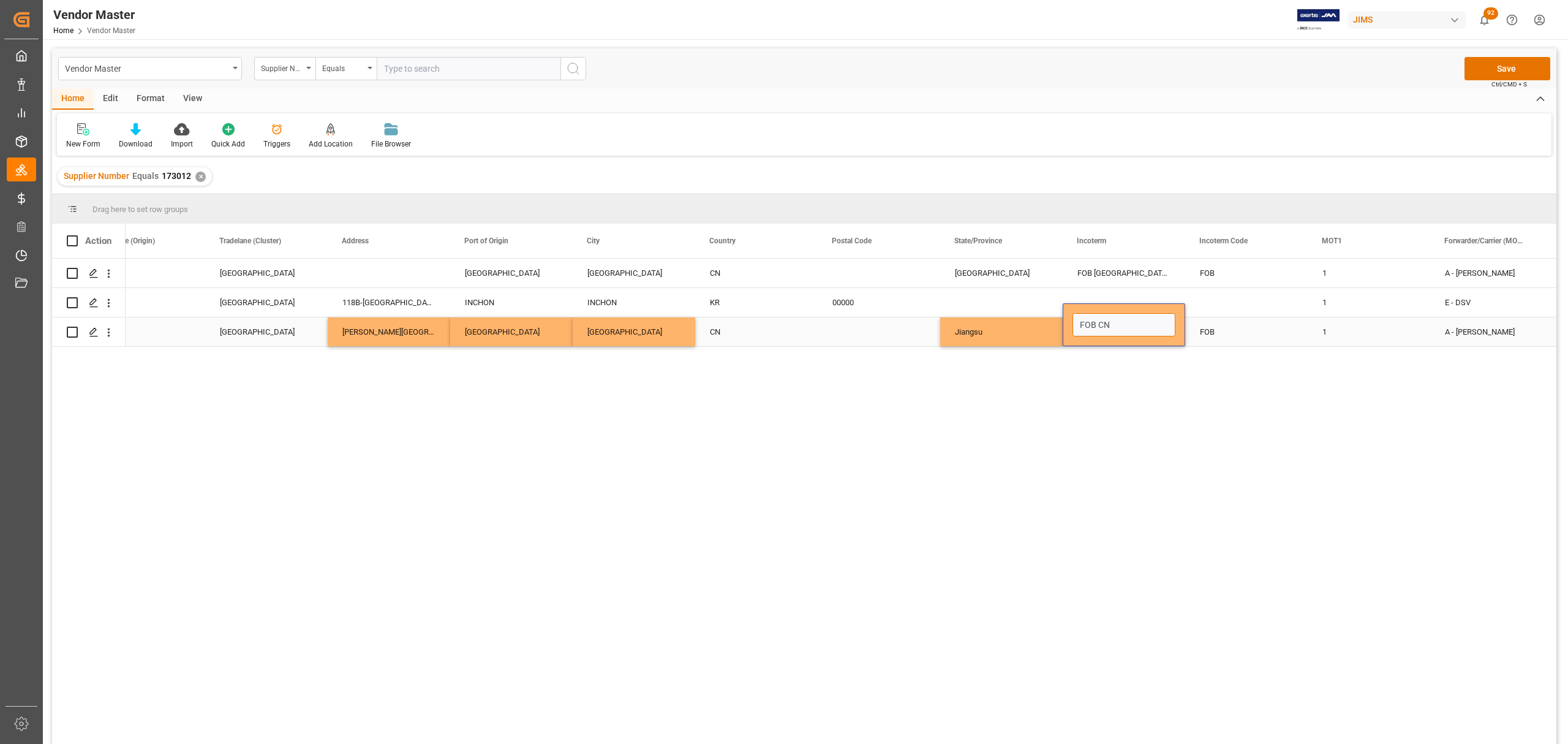
click at [1097, 325] on input "FOB CN" at bounding box center [1124, 325] width 103 height 23
paste input "hangzhouC"
type input "FOB [GEOGRAPHIC_DATA] CN"
click at [1247, 344] on div "FOB" at bounding box center [1245, 331] width 122 height 29
click at [1360, 332] on div "1" at bounding box center [1369, 331] width 122 height 29
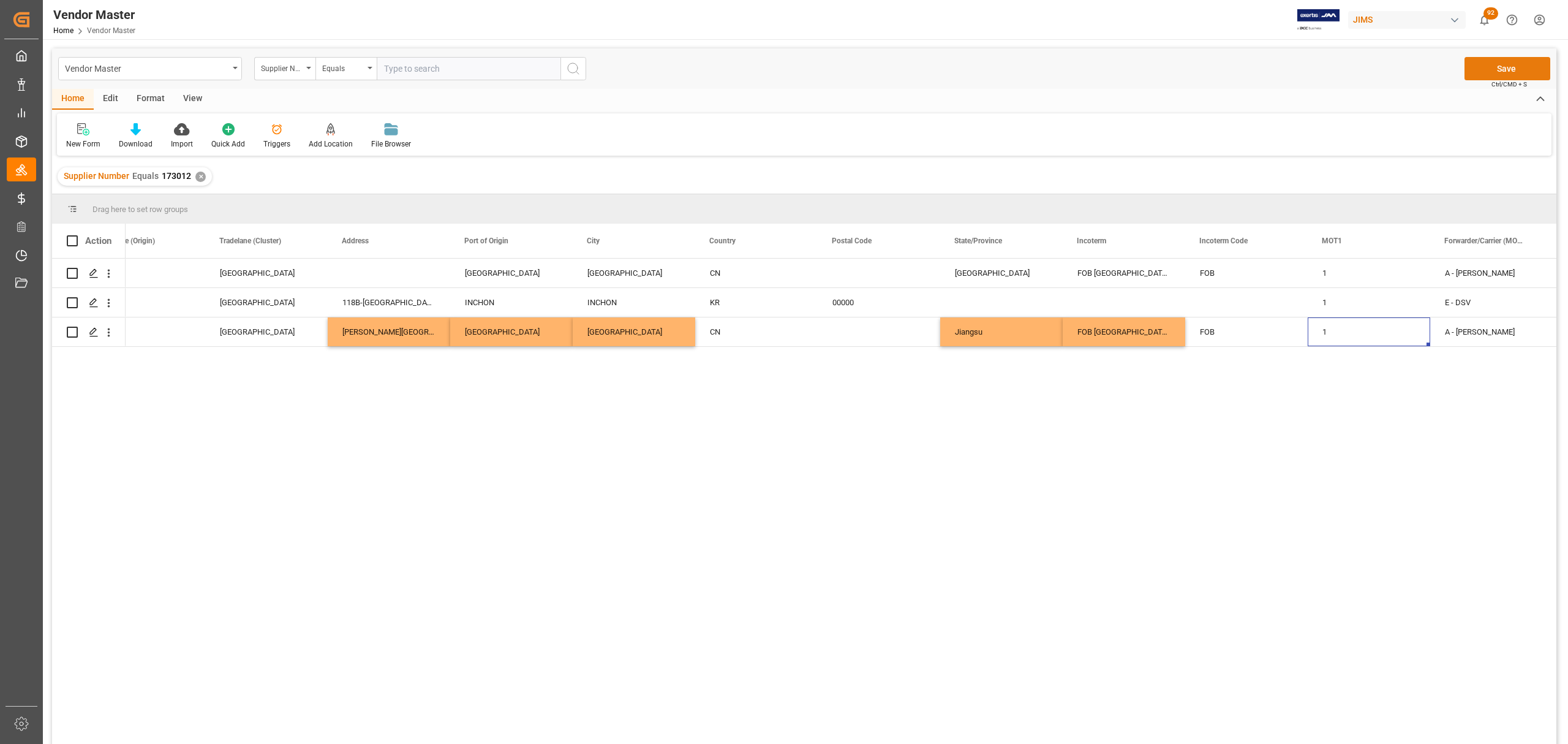
click at [1517, 67] on button "Save" at bounding box center [1506, 68] width 85 height 23
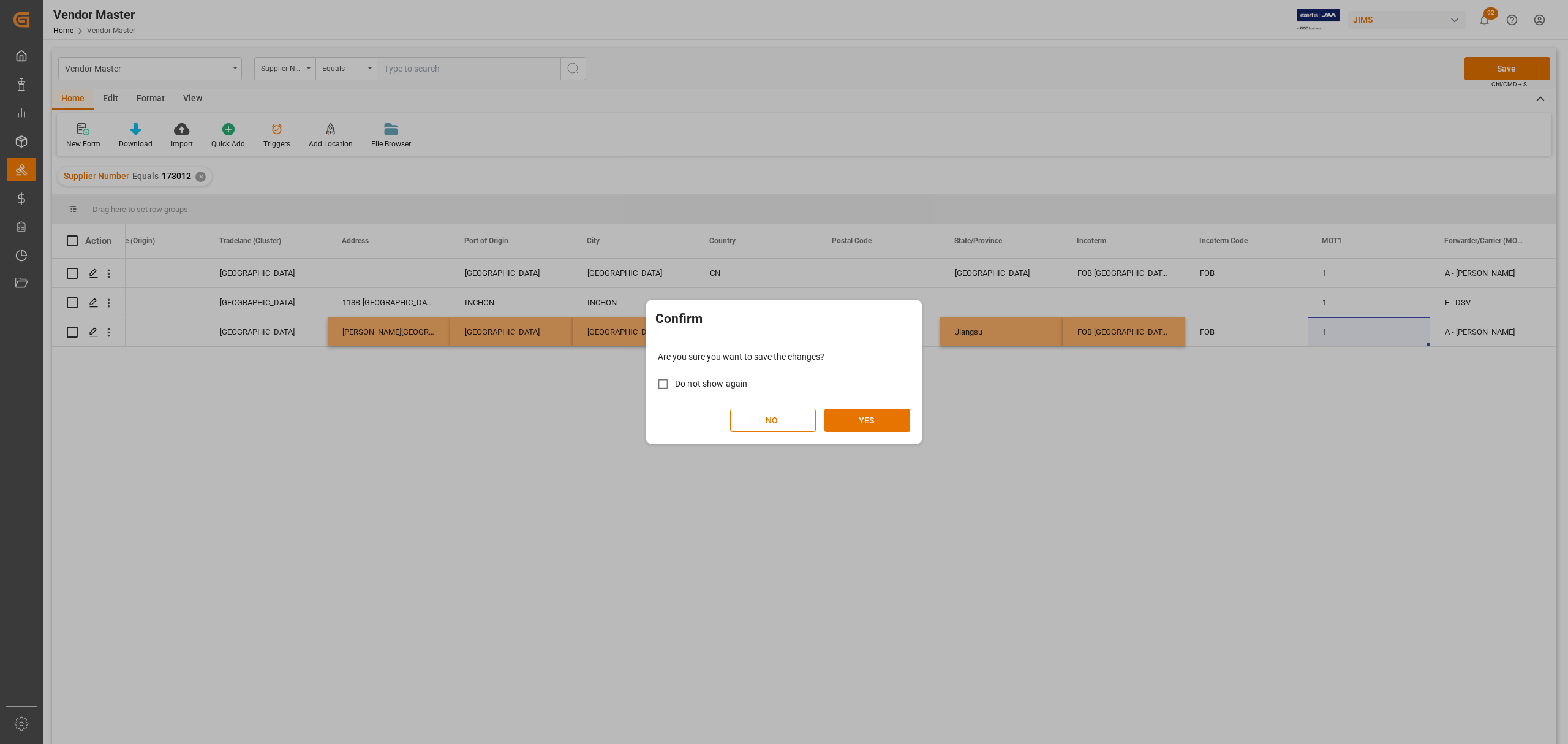
click at [719, 383] on span "Do not show again" at bounding box center [710, 383] width 73 height 10
click at [675, 383] on input "Do not show again" at bounding box center [663, 383] width 24 height 24
checkbox input "true"
click at [875, 422] on button "YES" at bounding box center [867, 419] width 85 height 23
